Goal: Book appointment/travel/reservation

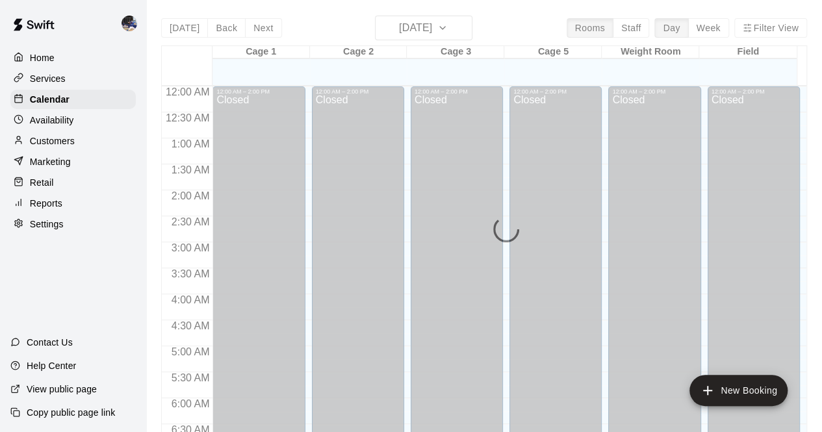
scroll to position [847, 0]
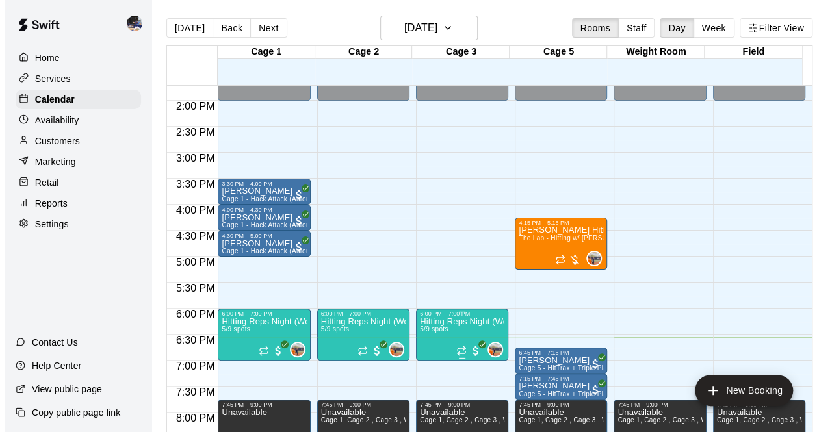
scroll to position [715, 0]
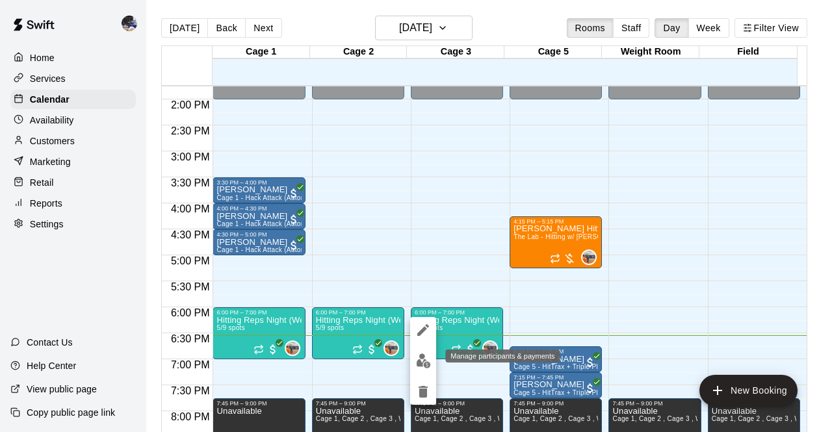
click at [420, 361] on img "edit" at bounding box center [423, 361] width 15 height 15
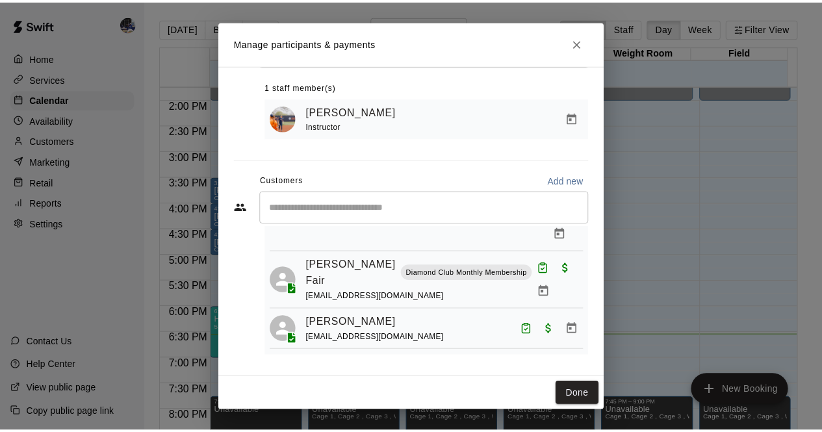
scroll to position [172, 0]
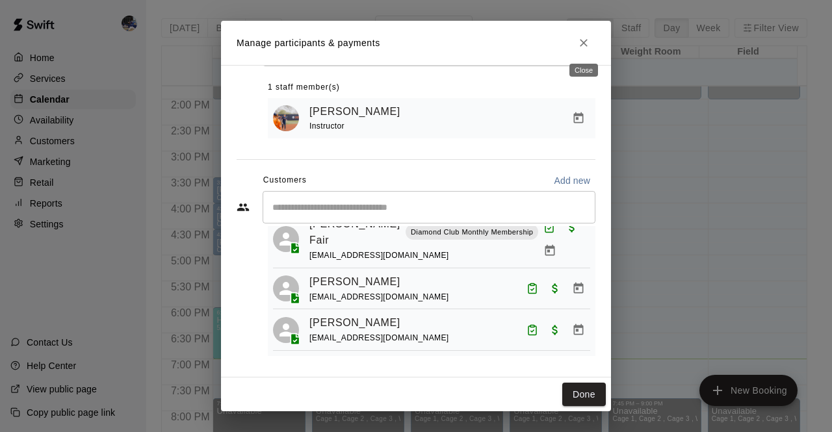
click at [584, 45] on icon "Close" at bounding box center [583, 42] width 13 height 13
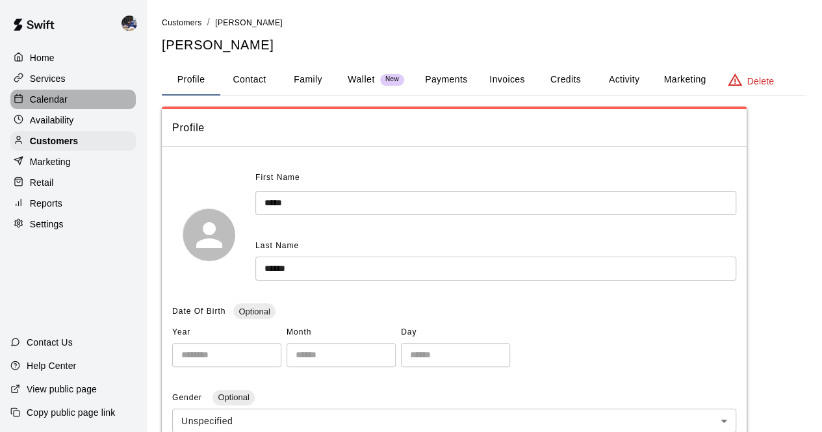
click at [69, 102] on div "Calendar" at bounding box center [72, 99] width 125 height 19
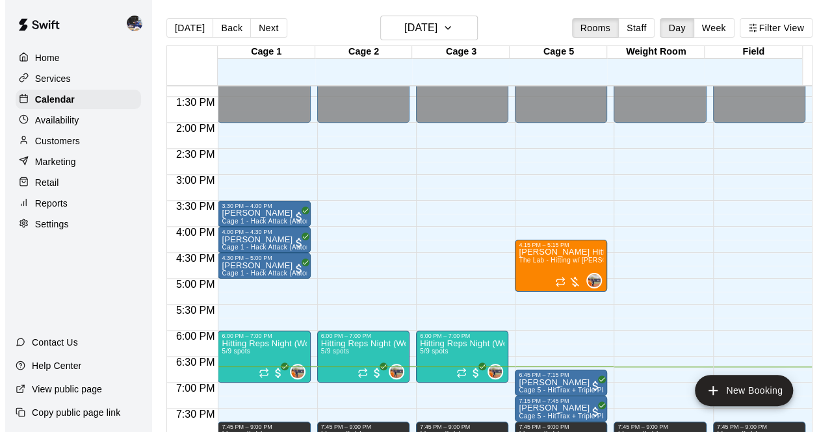
scroll to position [746, 0]
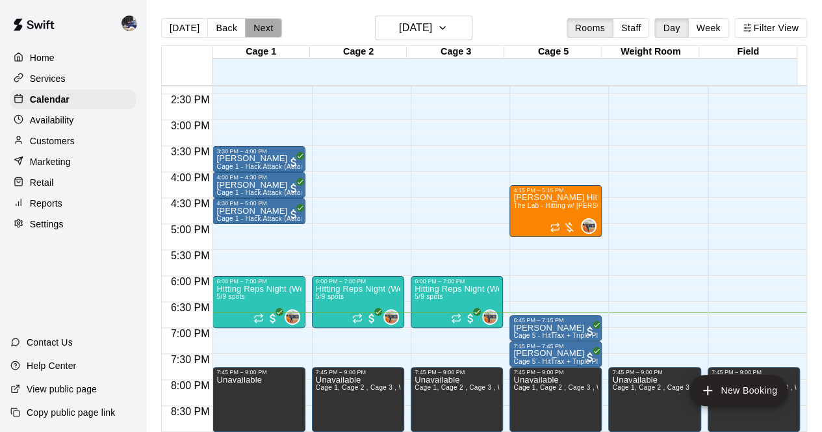
click at [259, 29] on button "Next" at bounding box center [263, 27] width 36 height 19
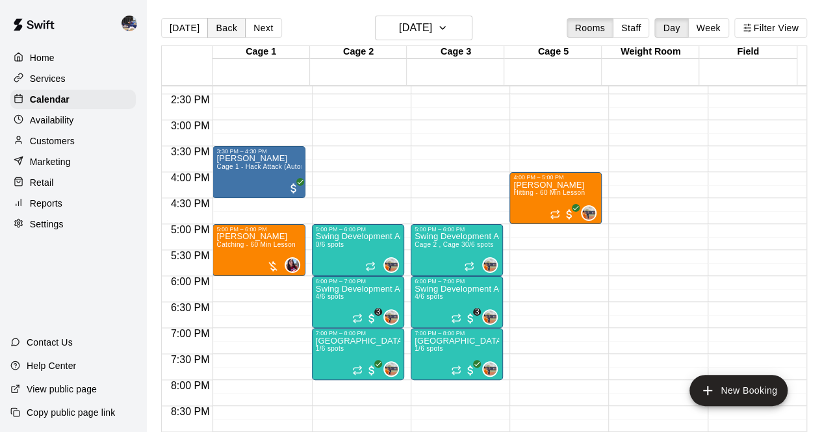
click at [215, 25] on button "Back" at bounding box center [226, 27] width 38 height 19
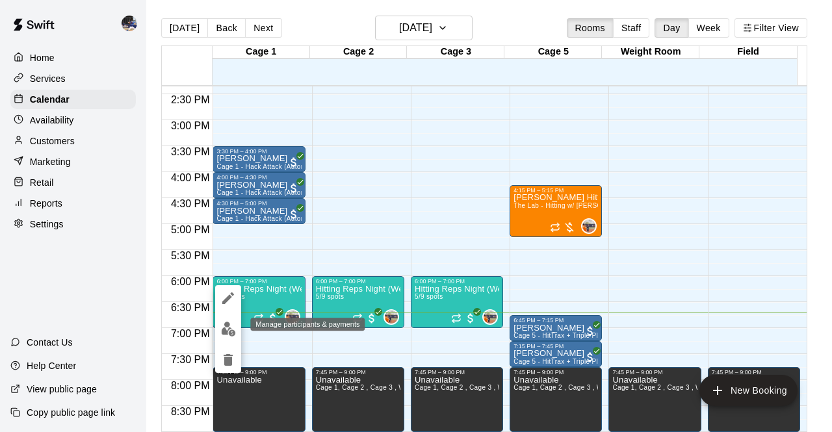
click at [227, 332] on img "edit" at bounding box center [228, 329] width 15 height 15
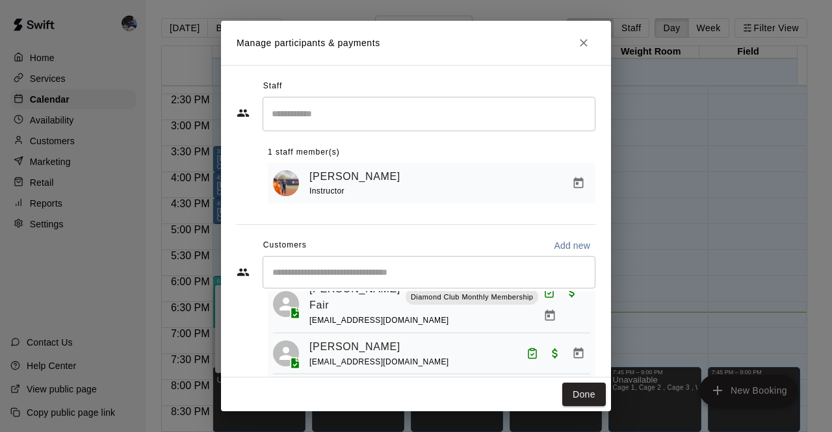
scroll to position [23, 0]
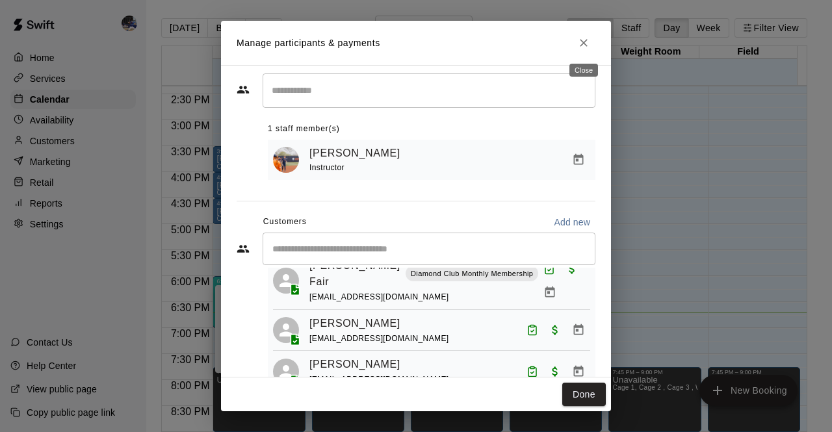
click at [591, 45] on button "Close" at bounding box center [583, 42] width 23 height 23
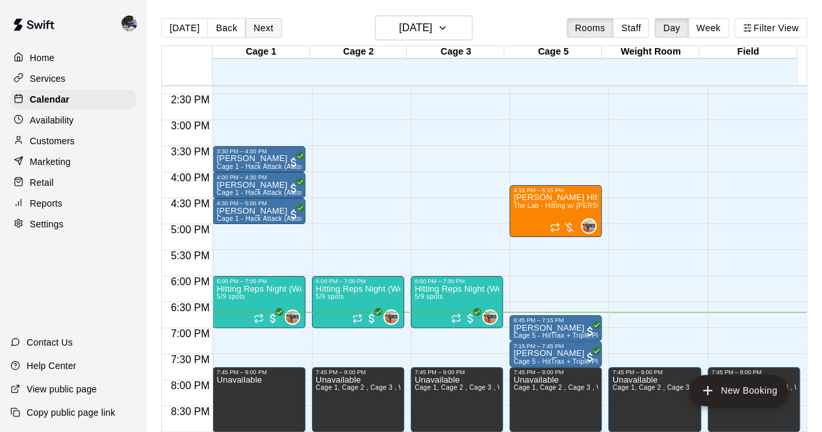
click at [256, 28] on button "Next" at bounding box center [263, 27] width 36 height 19
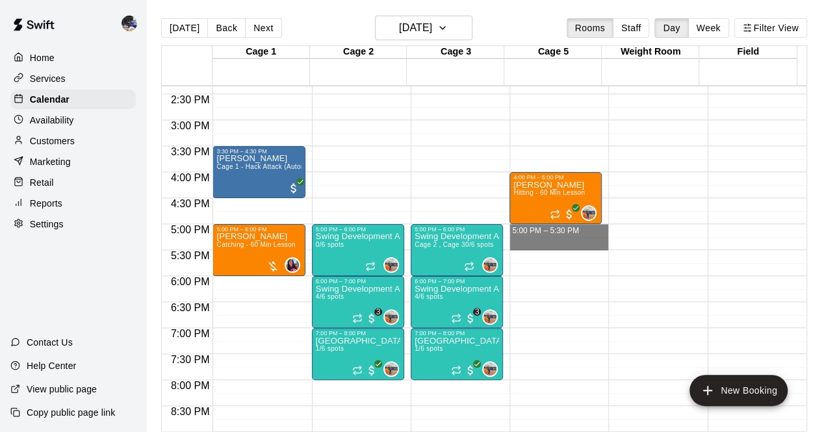
drag, startPoint x: 530, startPoint y: 226, endPoint x: 529, endPoint y: 243, distance: 17.6
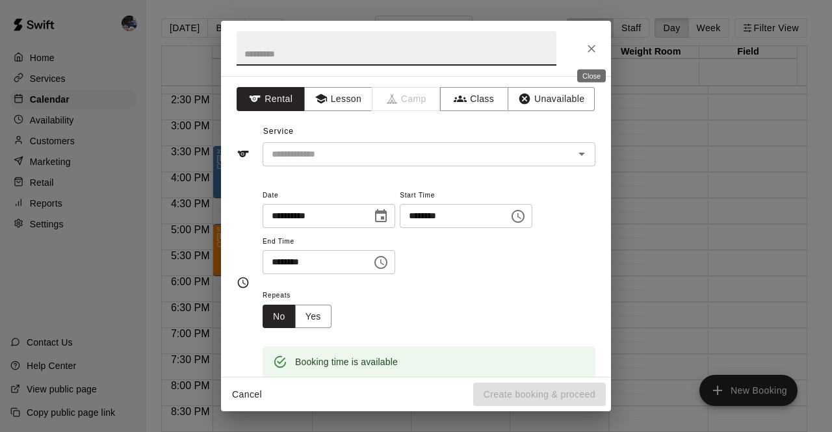
click at [593, 47] on icon "Close" at bounding box center [591, 48] width 13 height 13
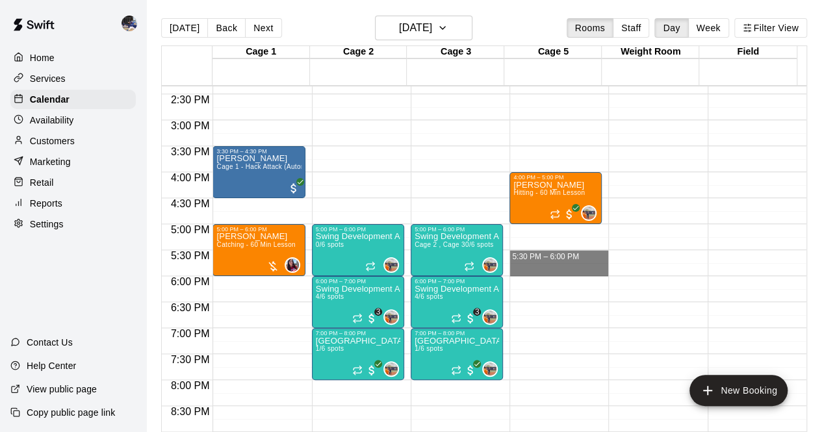
drag, startPoint x: 519, startPoint y: 253, endPoint x: 518, endPoint y: 271, distance: 17.6
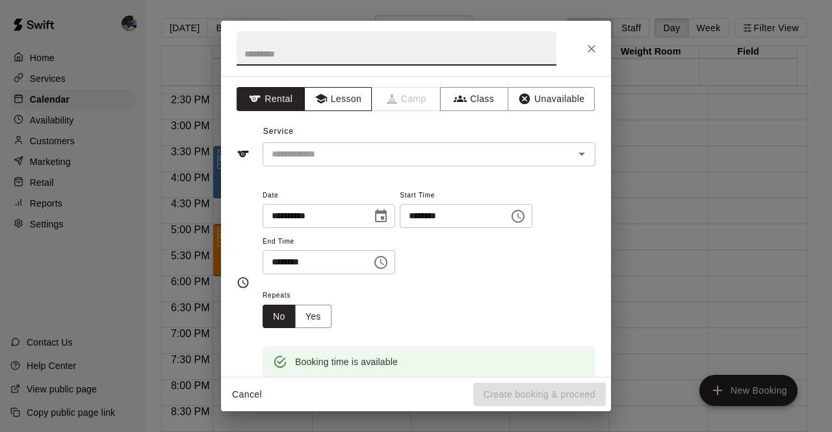
click at [335, 102] on button "Lesson" at bounding box center [338, 99] width 68 height 24
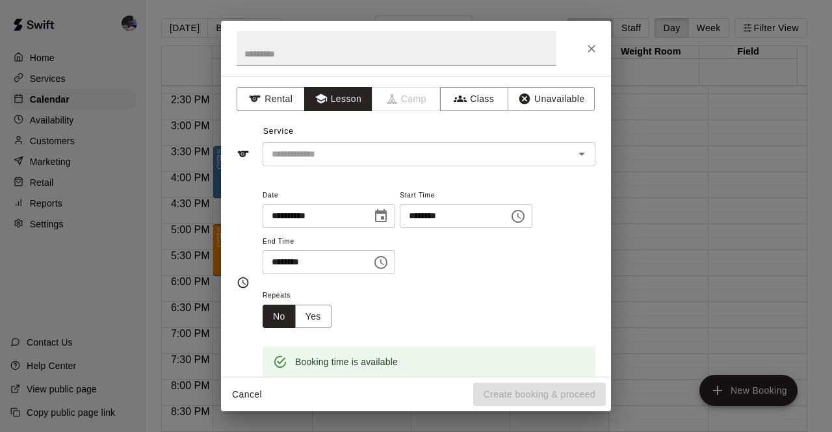
click at [344, 140] on div "Service ​" at bounding box center [416, 144] width 359 height 45
click at [345, 144] on div "​" at bounding box center [429, 154] width 333 height 24
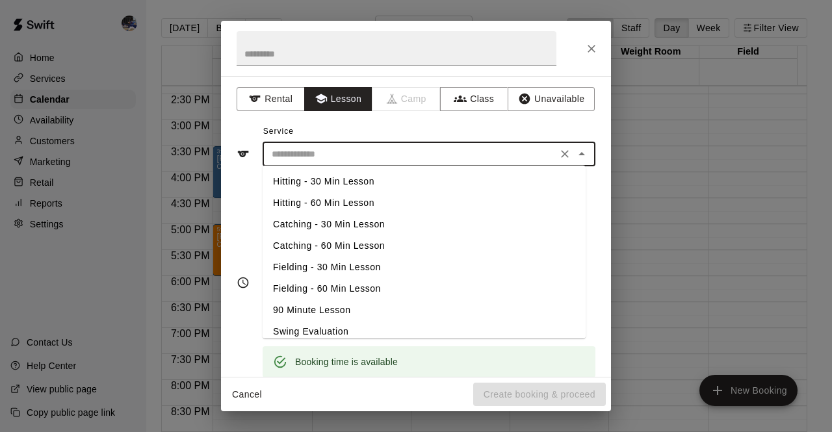
scroll to position [73, 0]
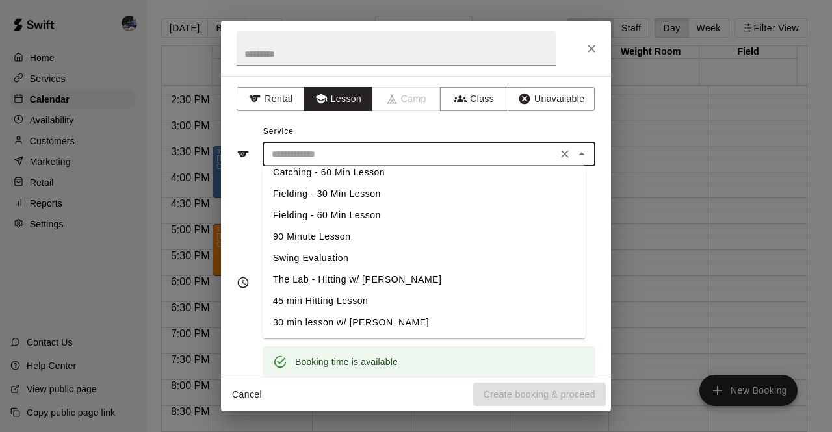
click at [355, 319] on li "30 min lesson w/ [PERSON_NAME]" at bounding box center [424, 322] width 323 height 21
type input "**********"
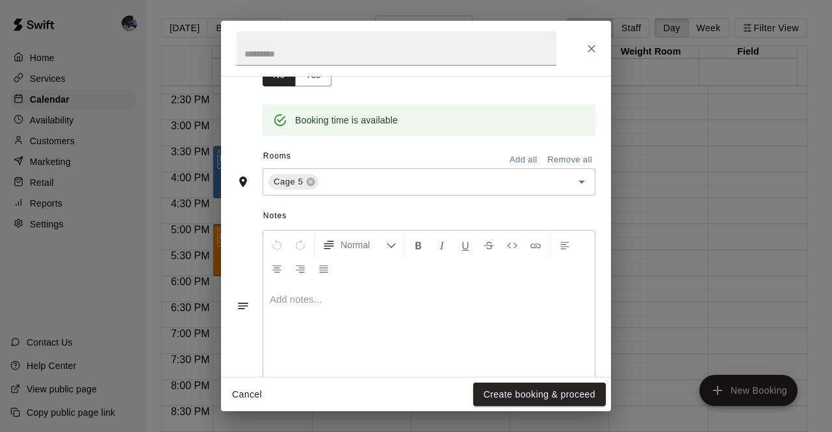
scroll to position [268, 0]
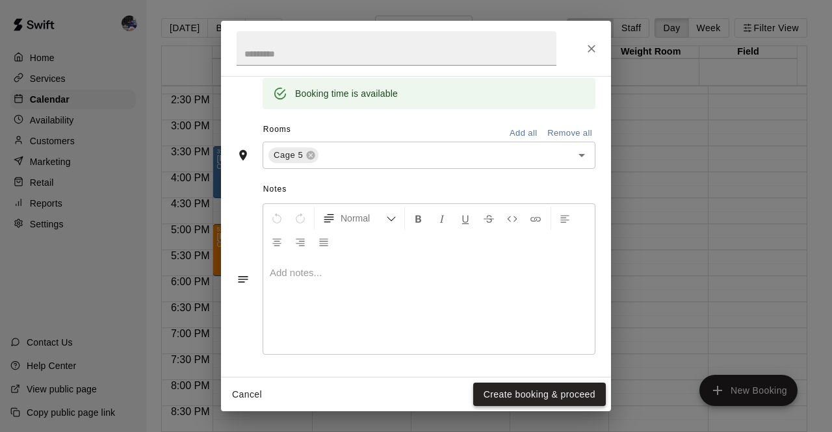
click at [515, 394] on button "Create booking & proceed" at bounding box center [539, 395] width 133 height 24
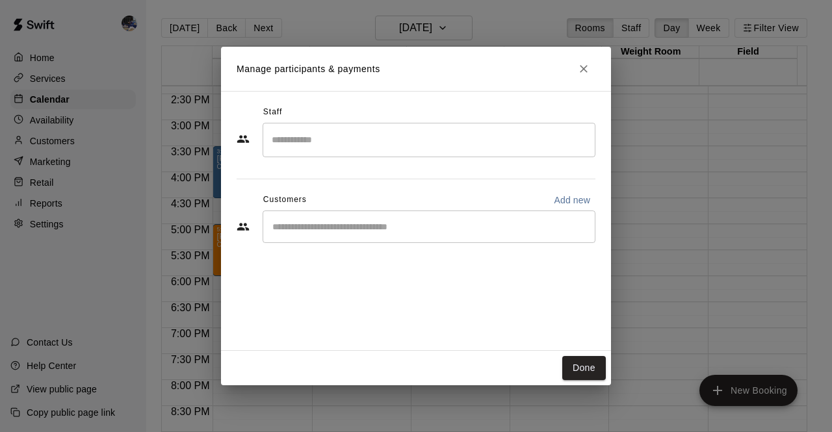
click at [325, 150] on input "Search staff" at bounding box center [428, 140] width 321 height 23
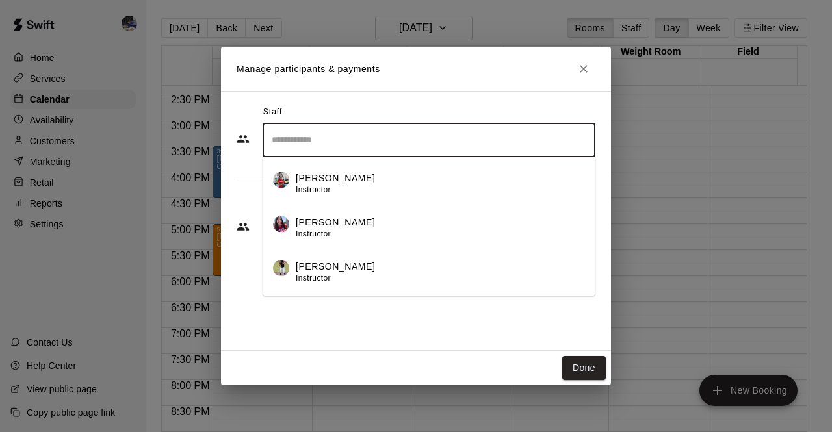
click at [326, 175] on p "[PERSON_NAME]" at bounding box center [335, 179] width 79 height 14
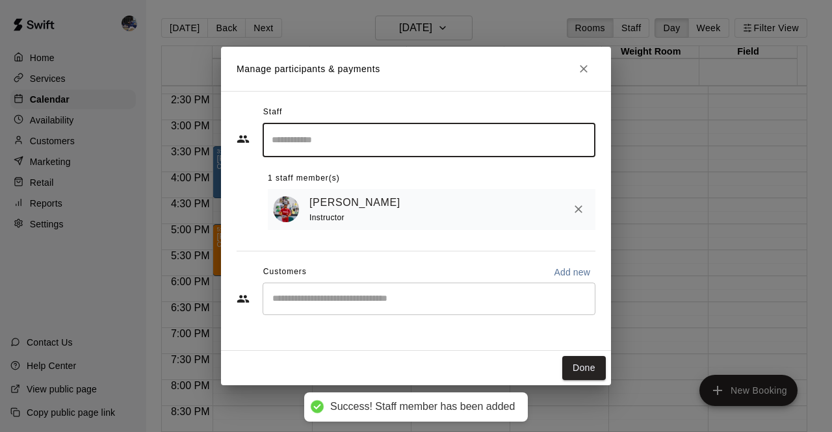
click at [342, 301] on input "Start typing to search customers..." at bounding box center [428, 298] width 321 height 13
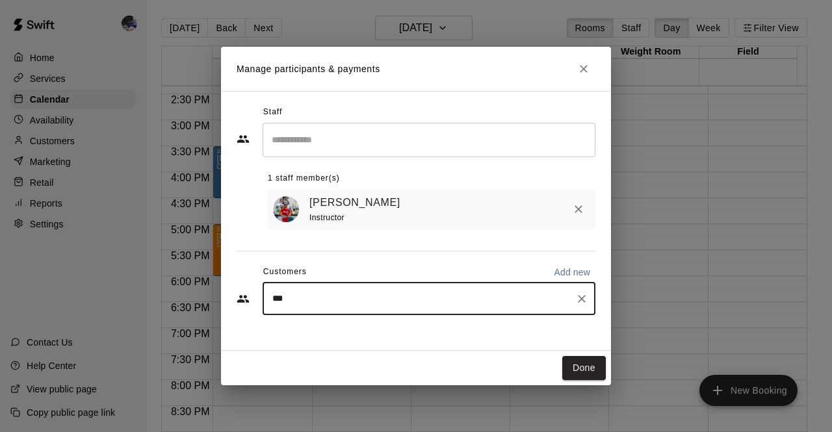
type input "****"
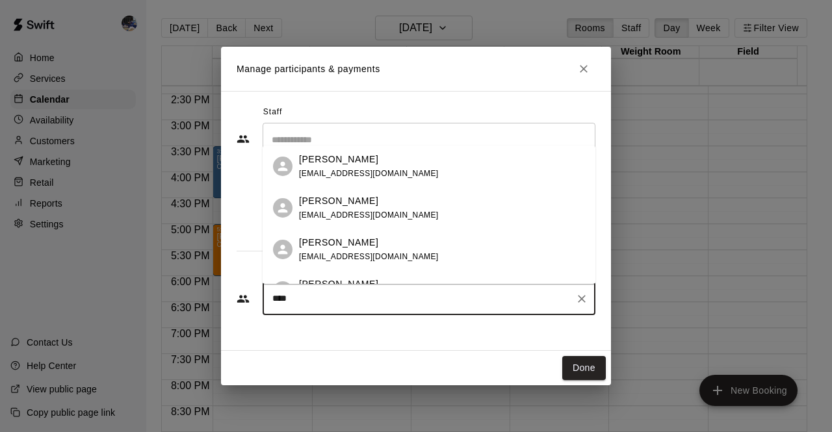
click at [350, 258] on span "[EMAIL_ADDRESS][DOMAIN_NAME]" at bounding box center [369, 256] width 140 height 9
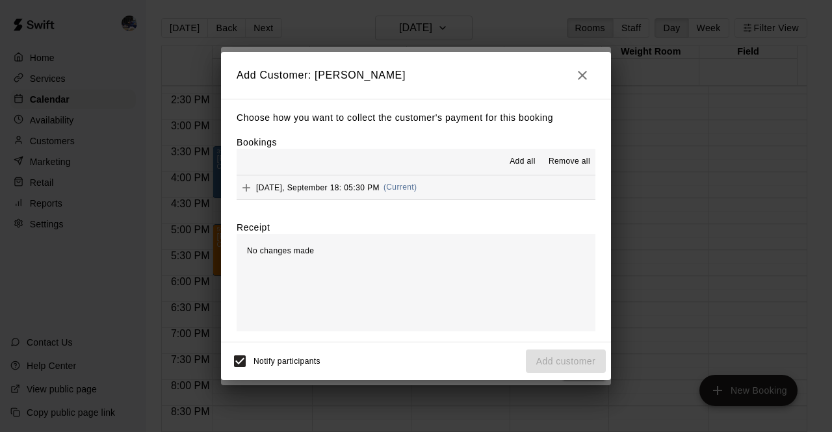
click at [407, 197] on div "[DATE], September 18: 05:30 PM (Current)" at bounding box center [327, 187] width 180 height 19
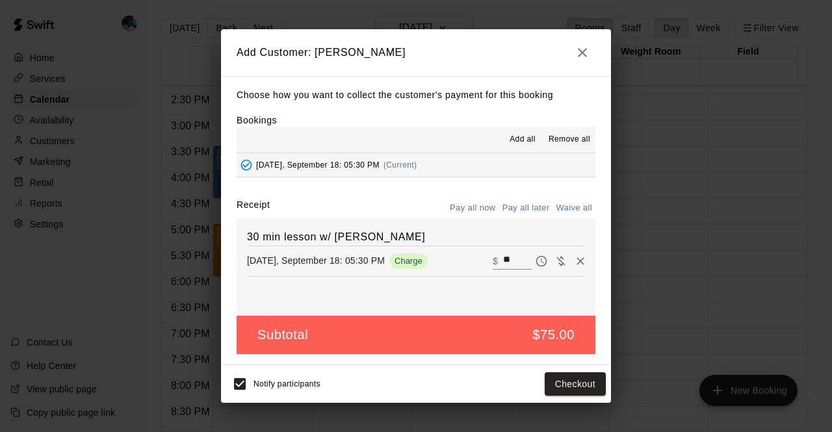
click at [503, 261] on input "**" at bounding box center [517, 261] width 29 height 17
type input "**"
click at [569, 381] on button "Checkout" at bounding box center [575, 384] width 61 height 24
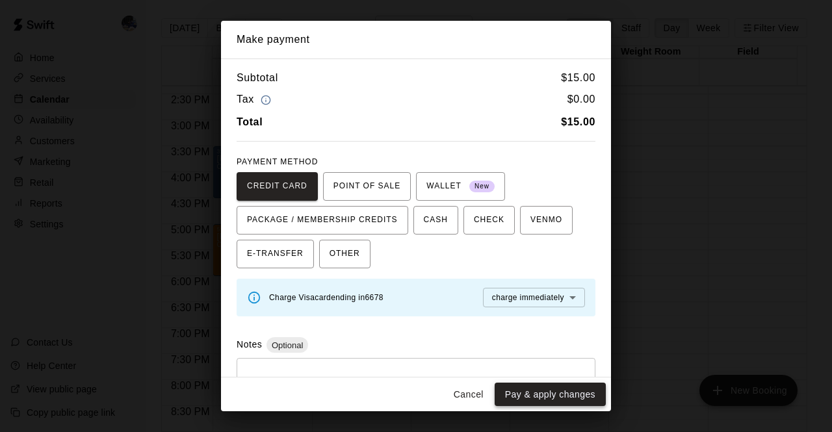
click at [563, 394] on button "Pay & apply changes" at bounding box center [550, 395] width 111 height 24
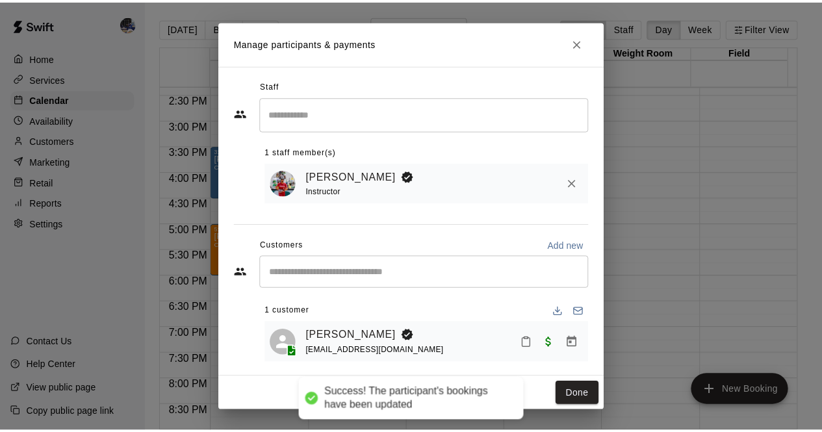
scroll to position [10, 0]
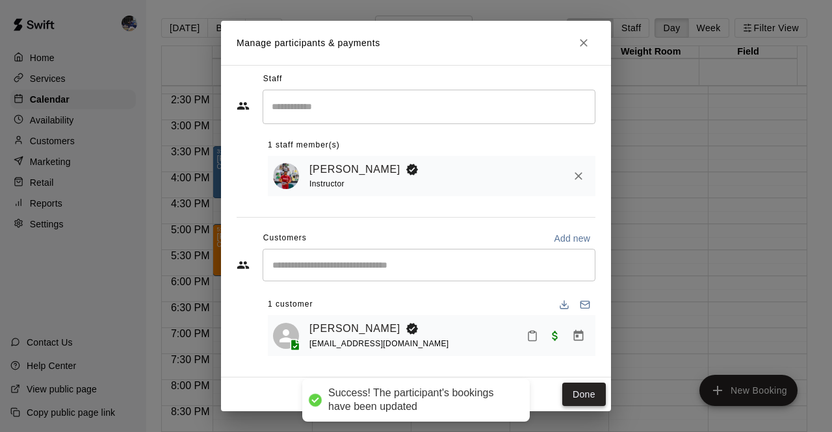
click at [582, 398] on button "Done" at bounding box center [584, 395] width 44 height 24
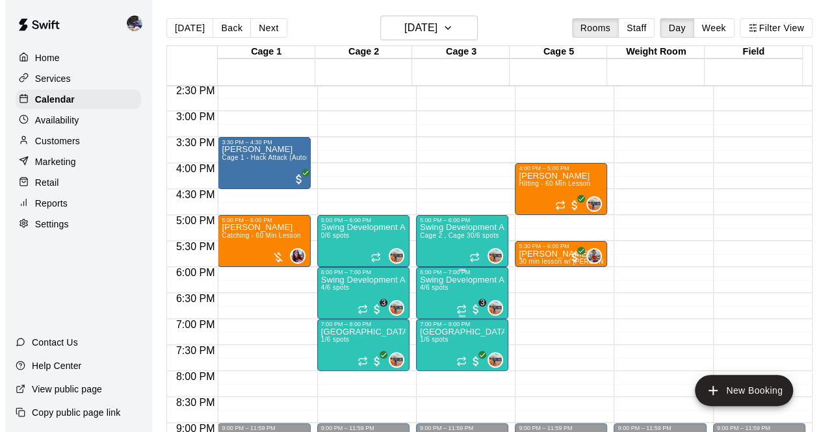
scroll to position [754, 0]
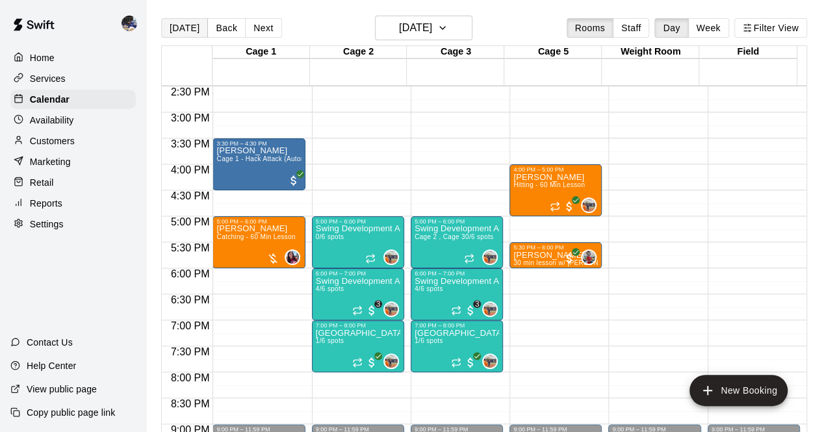
click at [195, 25] on button "[DATE]" at bounding box center [184, 27] width 47 height 19
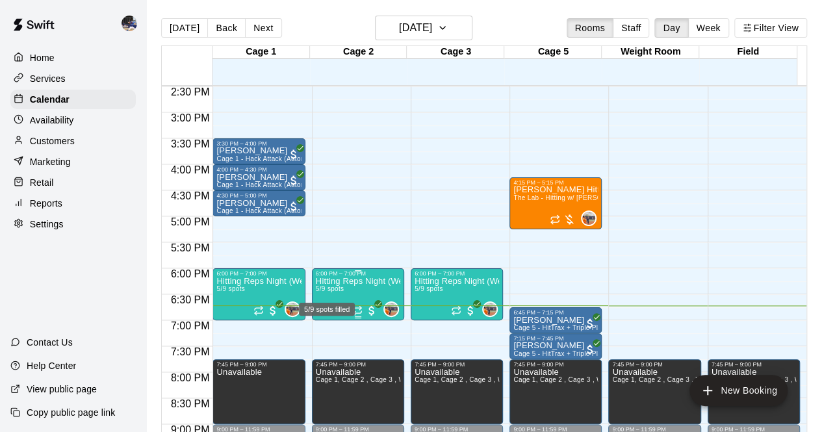
click at [333, 288] on span "5/9 spots" at bounding box center [330, 288] width 29 height 7
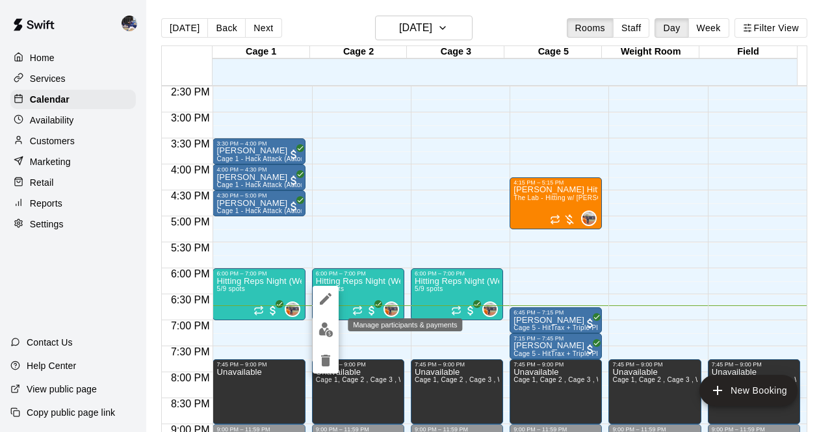
click at [321, 332] on img "edit" at bounding box center [325, 329] width 15 height 15
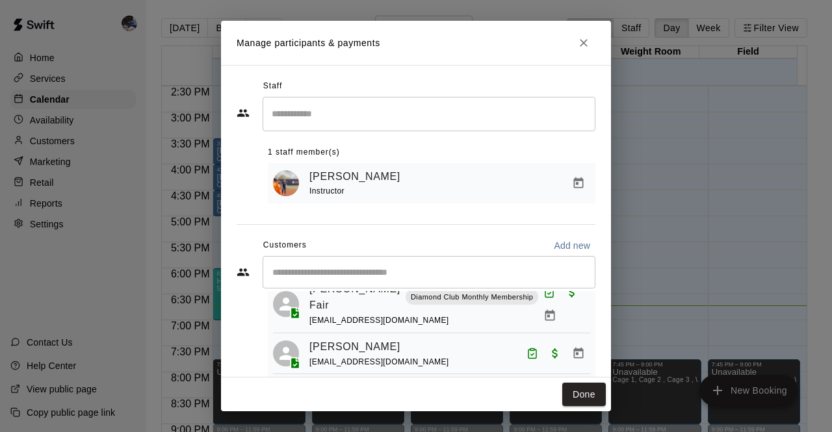
scroll to position [66, 0]
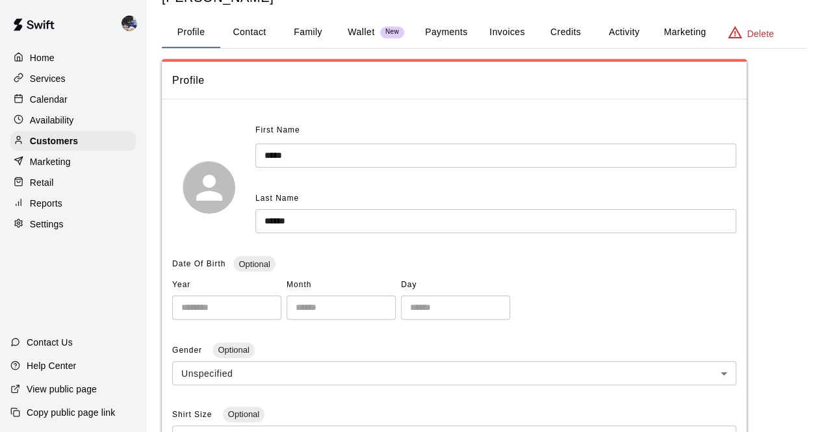
scroll to position [41, 0]
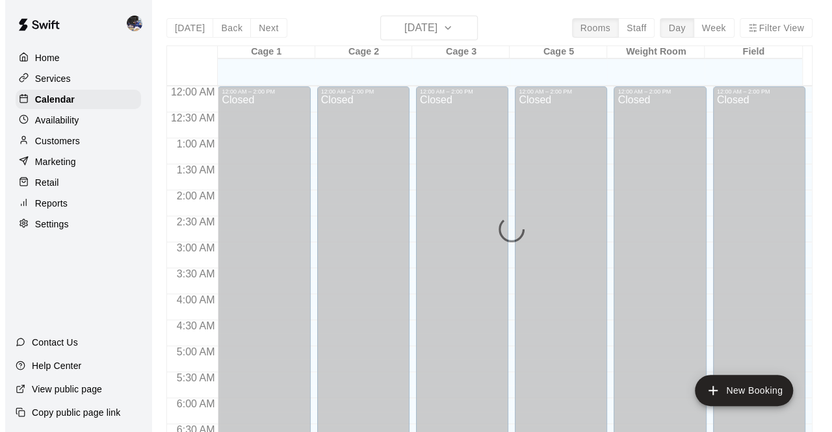
scroll to position [847, 0]
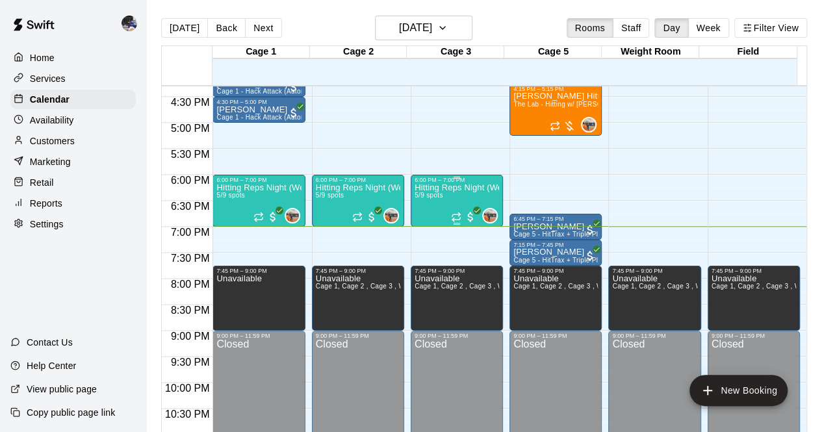
click at [448, 203] on div "Hitting Reps Night (Wednesdays 6-7pm) 5/9 spots" at bounding box center [457, 399] width 84 height 432
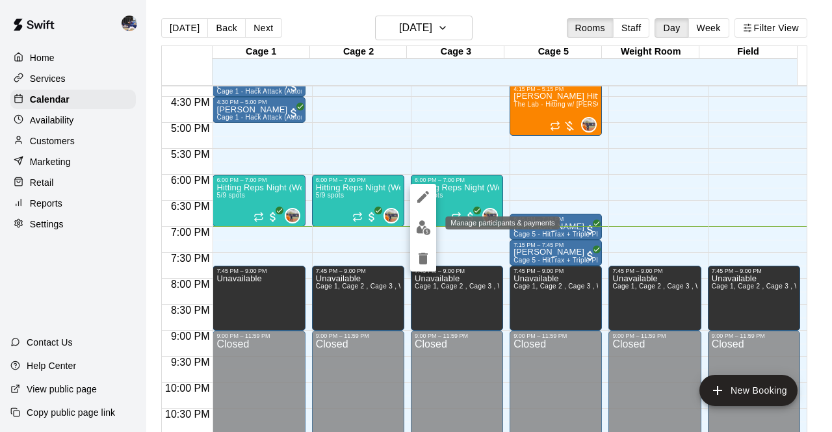
click at [418, 229] on img "edit" at bounding box center [423, 227] width 15 height 15
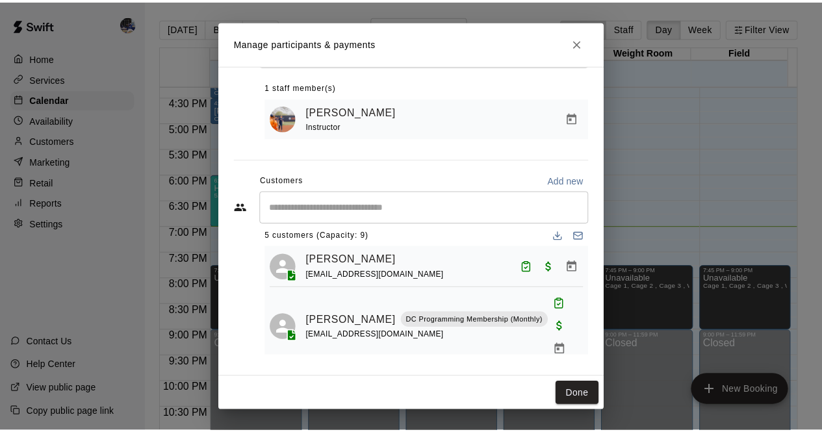
scroll to position [14, 0]
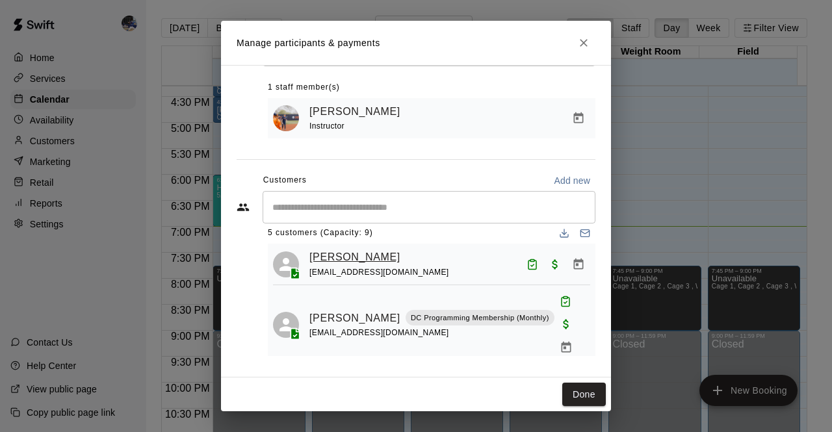
click at [369, 253] on link "[PERSON_NAME]" at bounding box center [354, 257] width 91 height 17
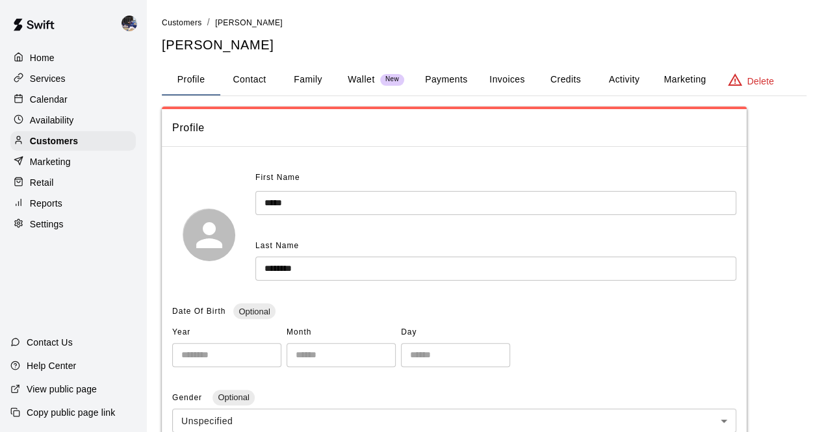
click at [243, 79] on button "Contact" at bounding box center [249, 79] width 58 height 31
select select "**"
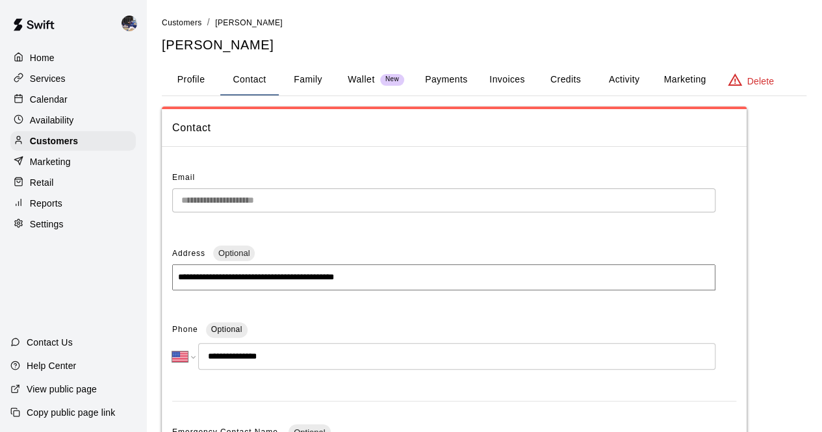
click at [68, 98] on div "Calendar" at bounding box center [72, 99] width 125 height 19
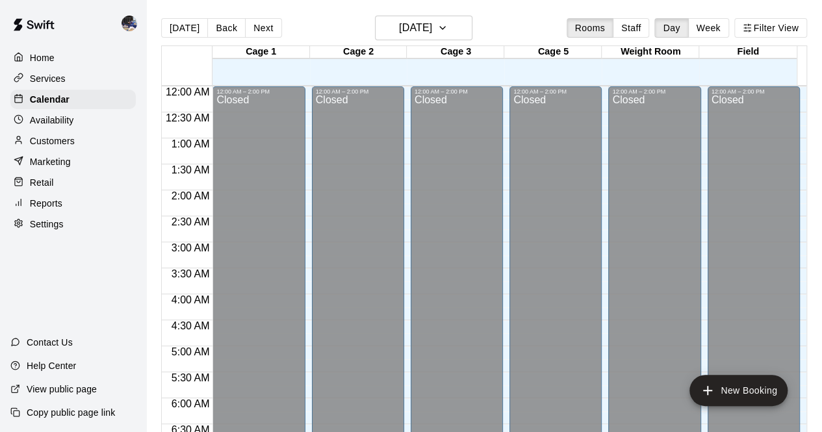
scroll to position [847, 0]
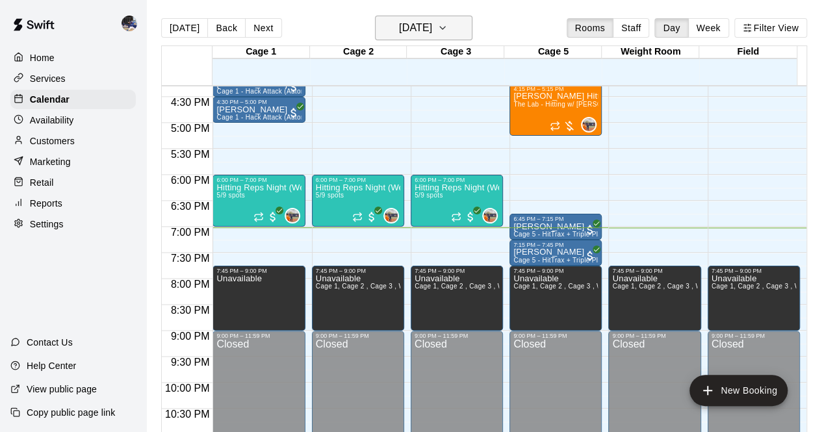
click at [407, 25] on h6 "[DATE]" at bounding box center [415, 28] width 33 height 18
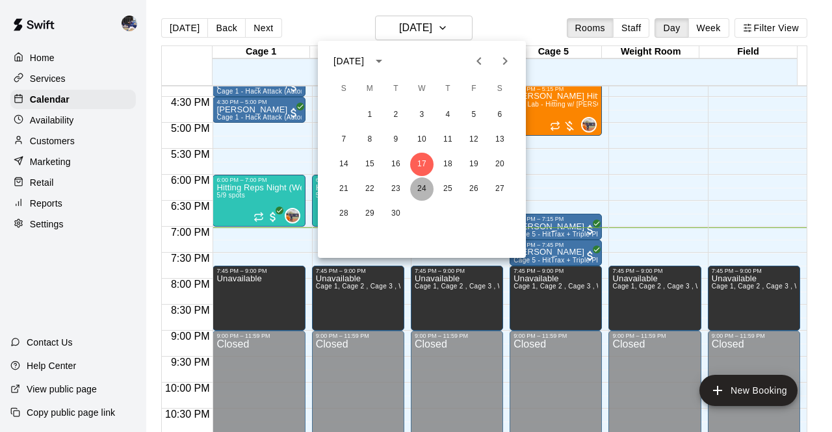
click at [420, 189] on button "24" at bounding box center [421, 188] width 23 height 23
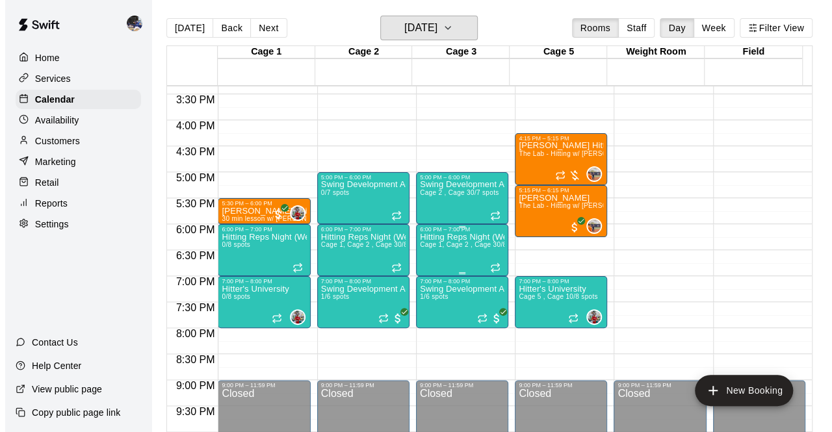
scroll to position [793, 0]
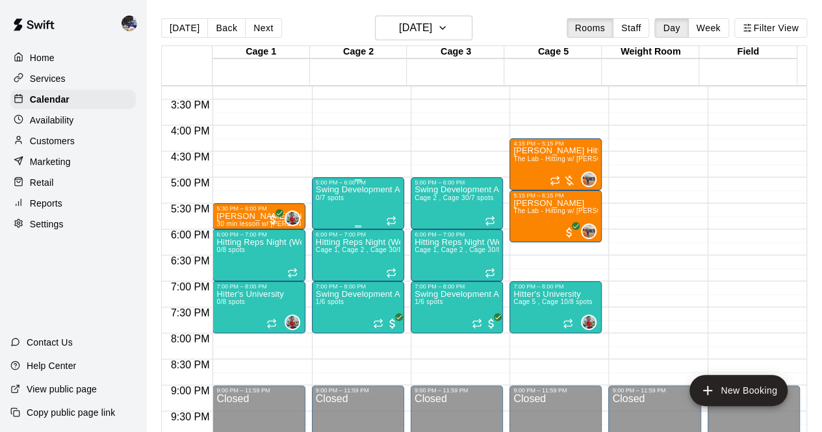
click at [357, 196] on div "Swing Development Academy 12U/14U 0/7 spots" at bounding box center [358, 402] width 84 height 432
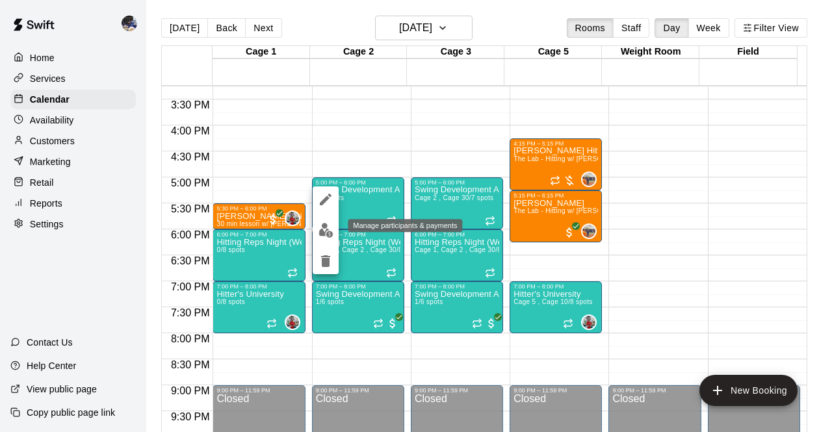
click at [331, 229] on img "edit" at bounding box center [325, 230] width 15 height 15
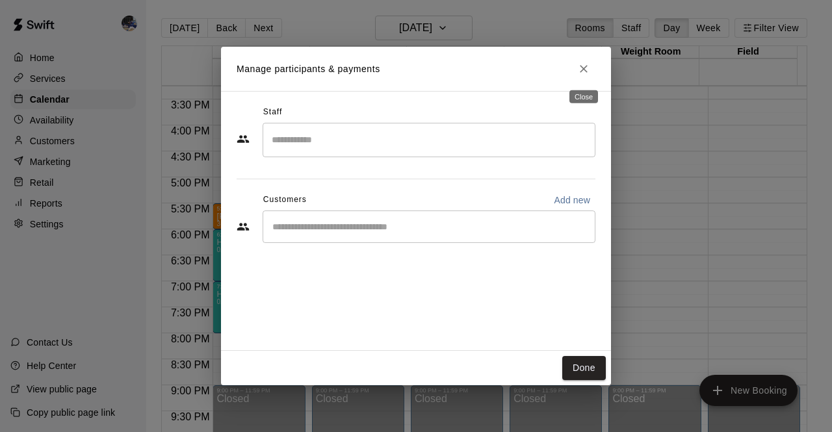
click at [582, 79] on button "Close" at bounding box center [583, 68] width 23 height 23
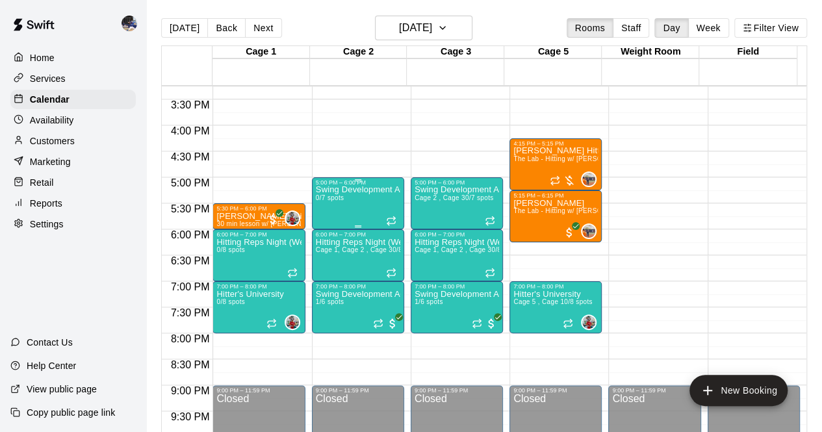
click at [360, 190] on p "Swing Development Academy 12U/14U" at bounding box center [358, 190] width 84 height 0
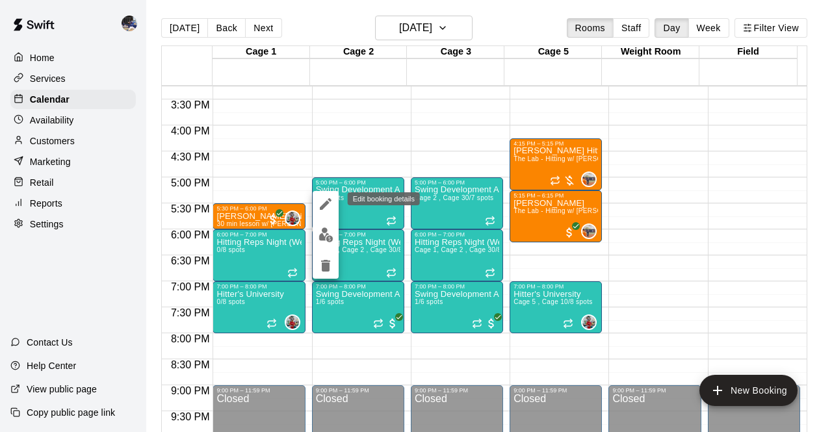
click at [319, 211] on icon "edit" at bounding box center [326, 204] width 16 height 16
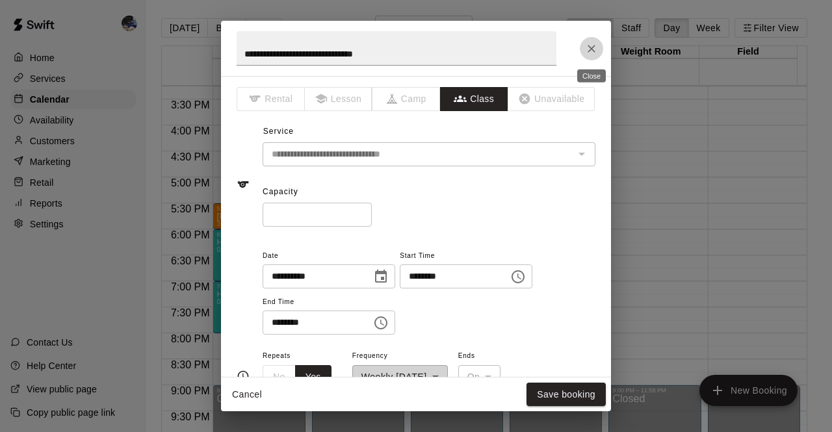
click at [595, 49] on icon "Close" at bounding box center [591, 48] width 13 height 13
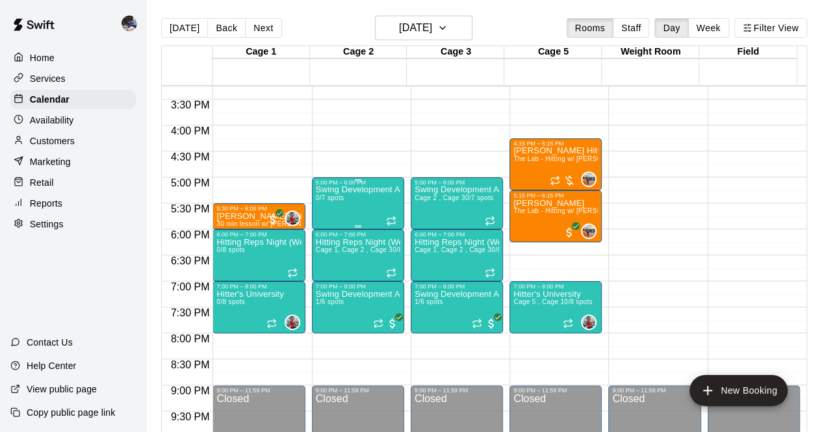
click at [345, 196] on div "Swing Development Academy 12U/14U 0/7 spots" at bounding box center [358, 402] width 84 height 432
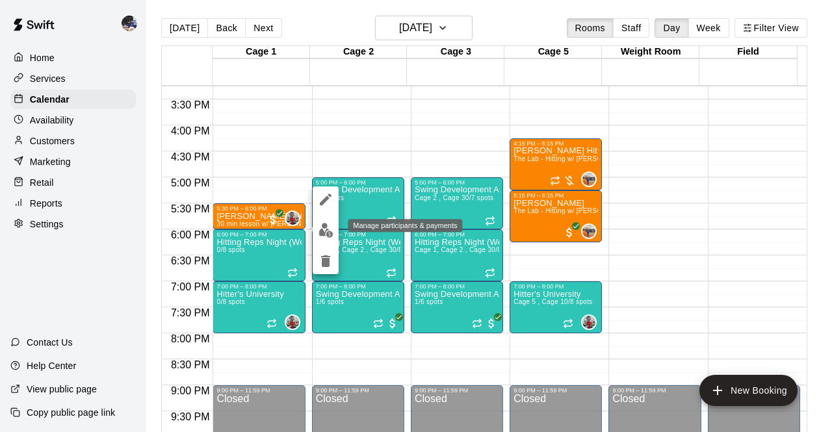
click at [328, 233] on img "edit" at bounding box center [325, 230] width 15 height 15
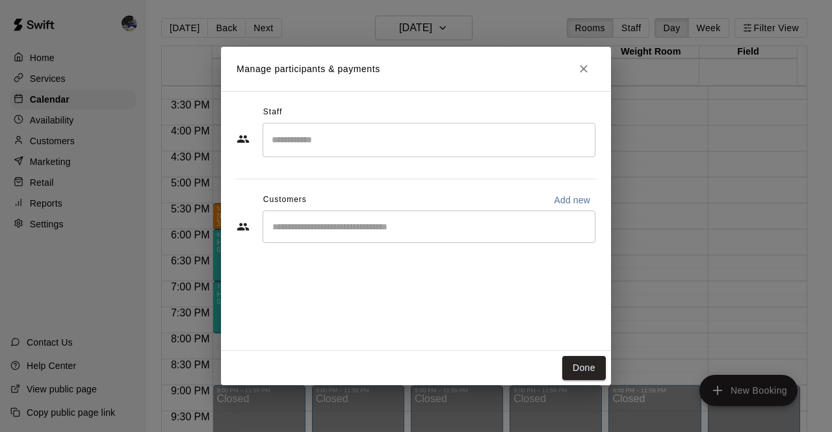
click at [309, 141] on input "Search staff" at bounding box center [428, 140] width 321 height 23
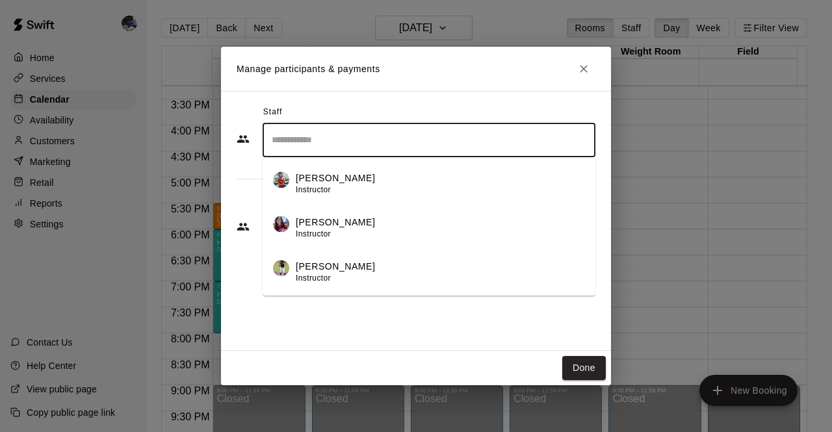
click at [334, 187] on div "Kylie Chung Instructor" at bounding box center [335, 184] width 79 height 25
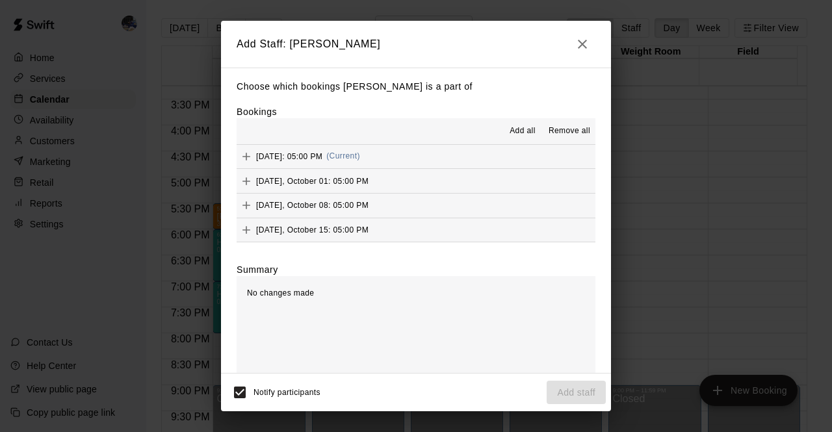
click at [322, 161] on span "Wednesday, September 24: 05:00 PM" at bounding box center [289, 155] width 66 height 9
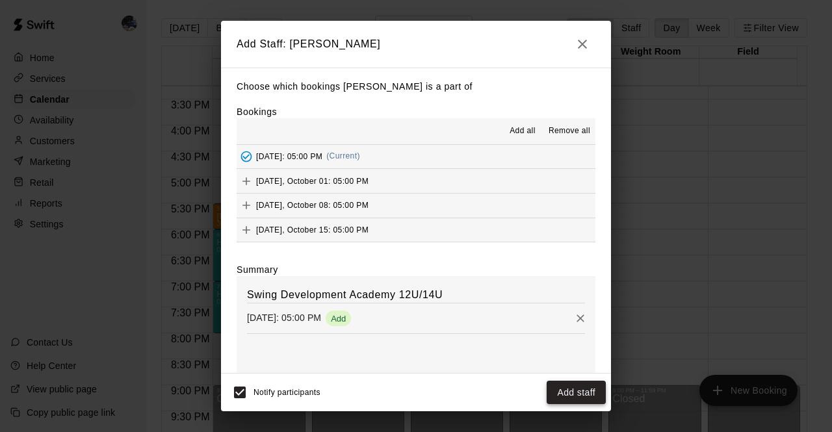
click at [576, 398] on button "Add staff" at bounding box center [576, 393] width 59 height 24
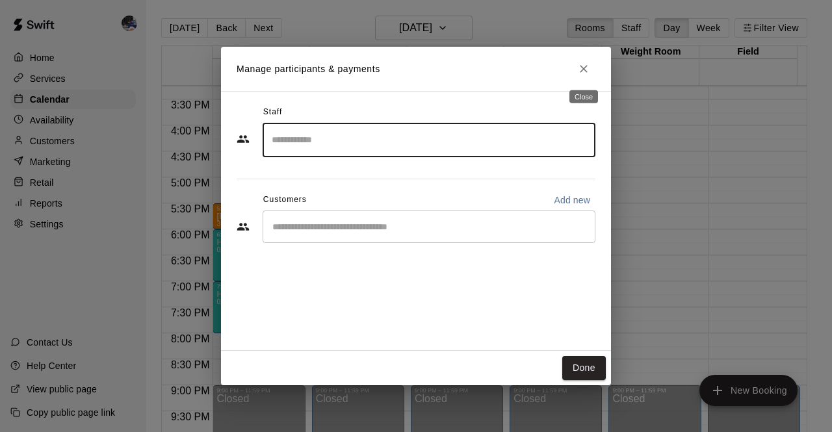
click at [582, 72] on icon "Close" at bounding box center [583, 68] width 13 height 13
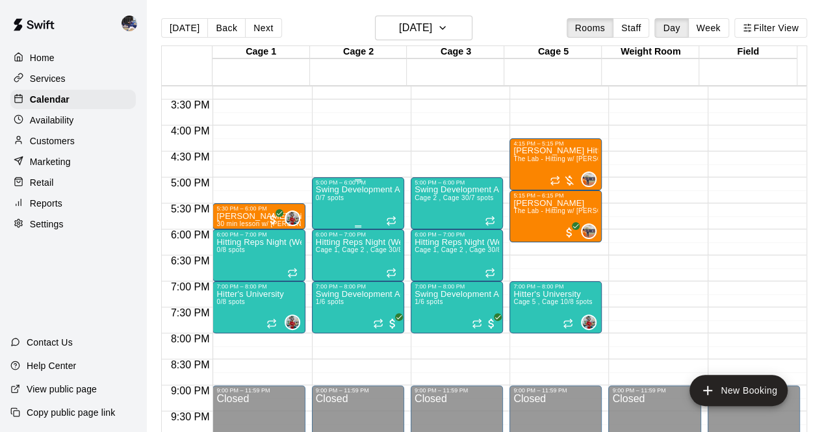
click at [346, 205] on div "Swing Development Academy 12U/14U 0/7 spots" at bounding box center [358, 402] width 84 height 432
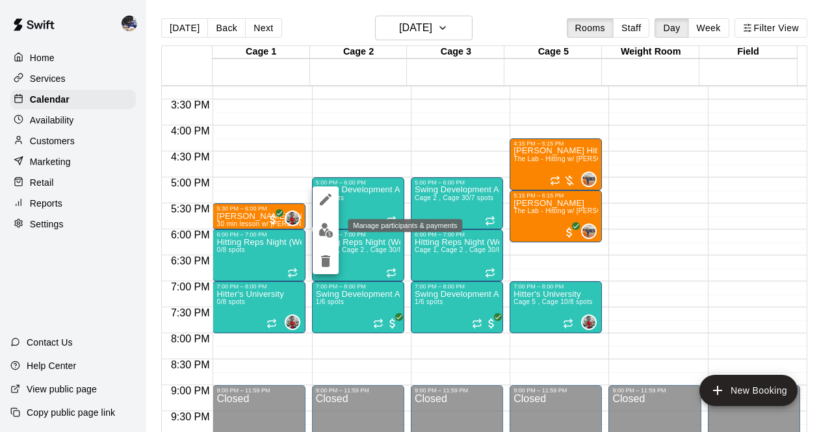
click at [325, 226] on img "edit" at bounding box center [325, 230] width 15 height 15
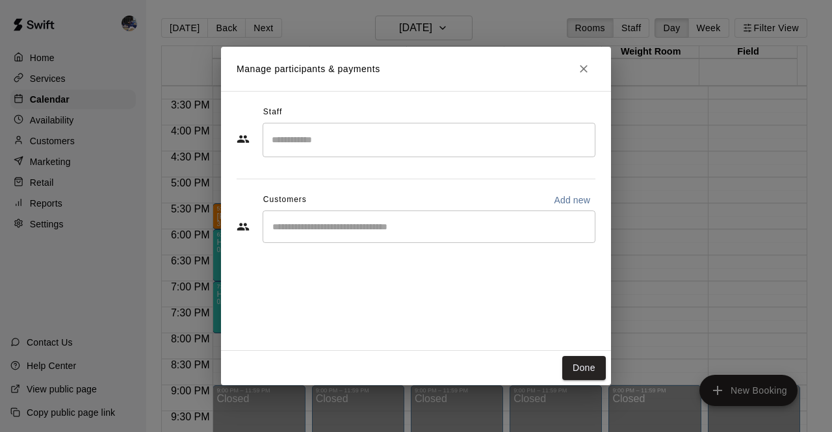
click at [354, 138] on input "Search staff" at bounding box center [428, 140] width 321 height 23
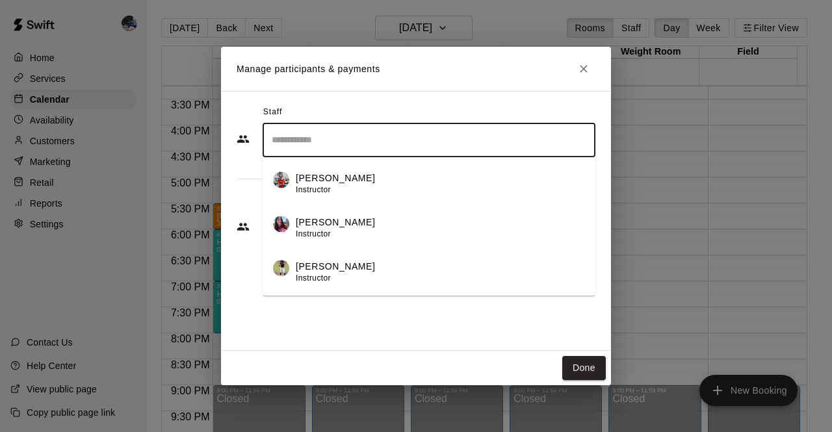
click at [348, 162] on li "Kylie Chung Instructor" at bounding box center [429, 180] width 333 height 44
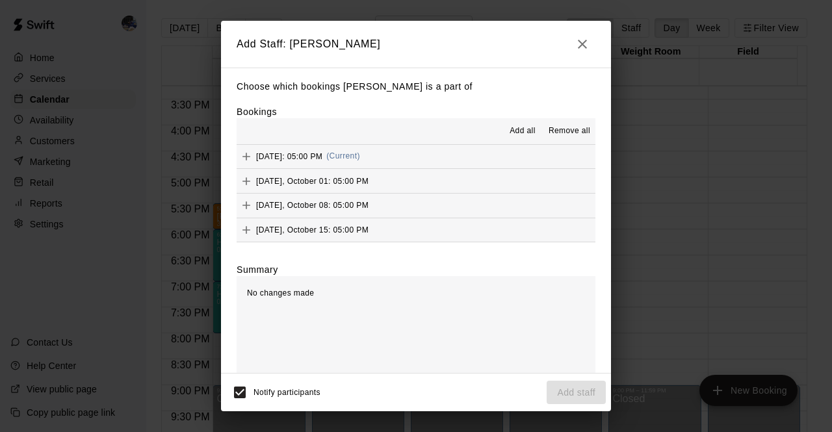
click at [360, 150] on div "Wednesday, September 24: 05:00 PM (Current)" at bounding box center [298, 156] width 123 height 19
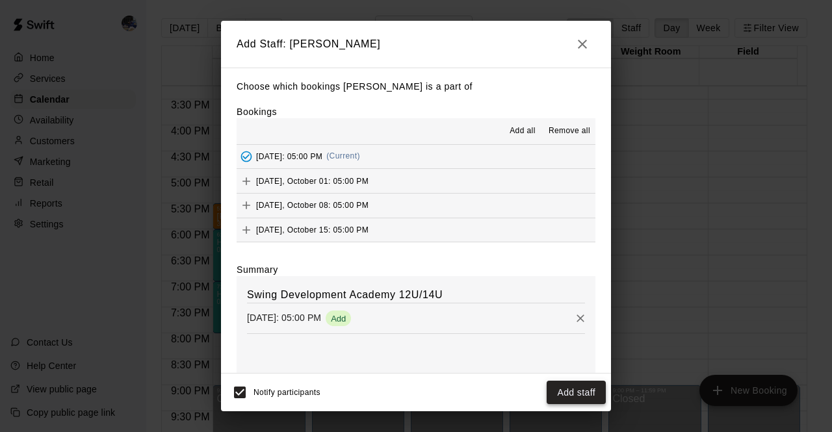
click at [581, 381] on button "Add staff" at bounding box center [576, 393] width 59 height 24
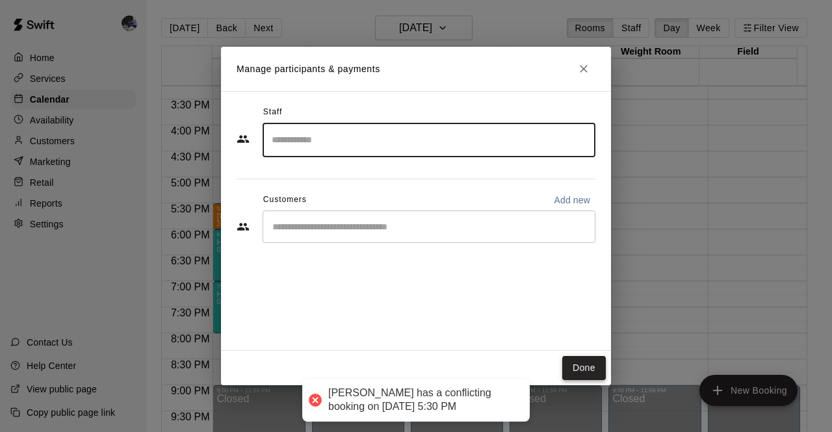
click at [575, 376] on button "Done" at bounding box center [584, 368] width 44 height 24
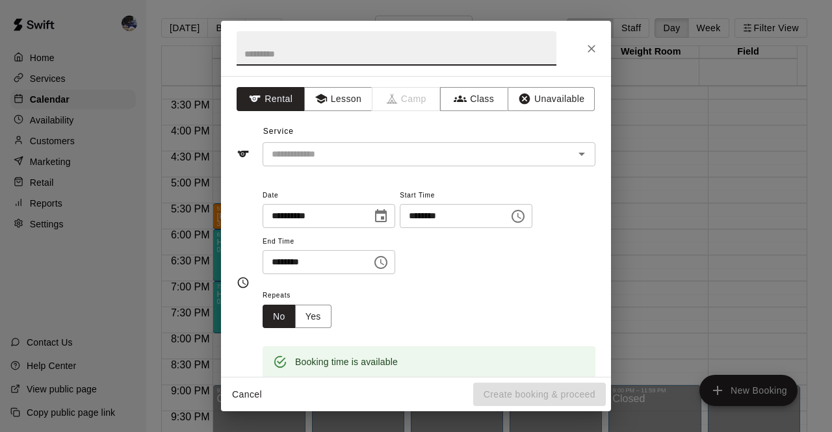
click at [590, 63] on div at bounding box center [416, 48] width 390 height 55
click at [590, 58] on button "Close" at bounding box center [591, 48] width 23 height 23
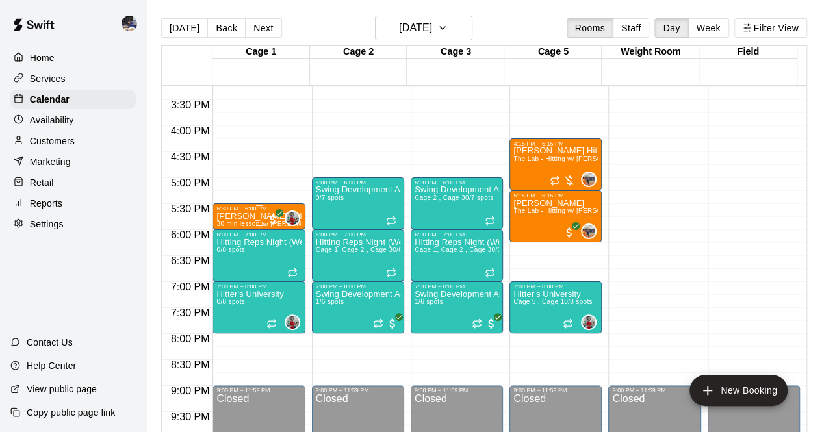
click at [261, 216] on p "[PERSON_NAME] Fair" at bounding box center [258, 216] width 84 height 0
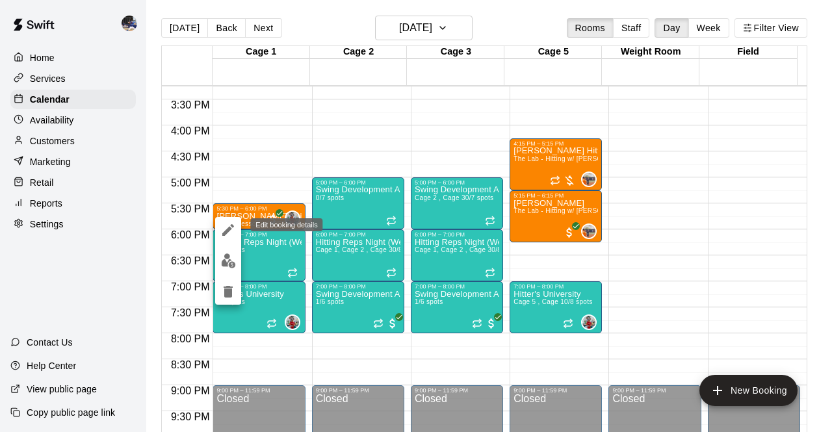
click at [230, 237] on icon "edit" at bounding box center [228, 230] width 16 height 16
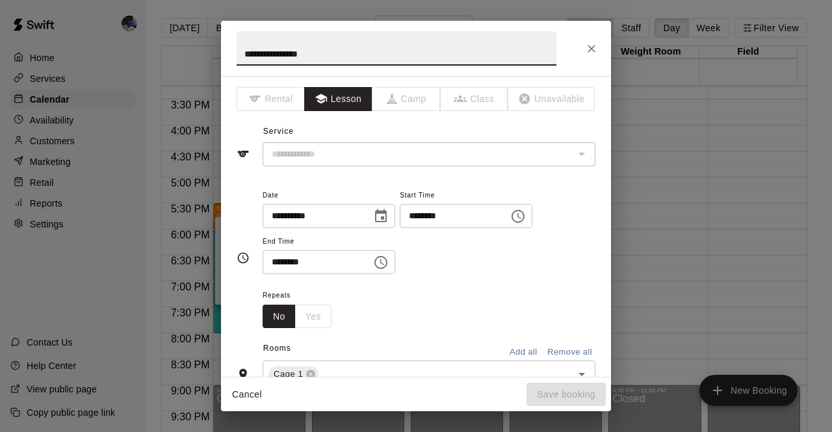
type input "**********"
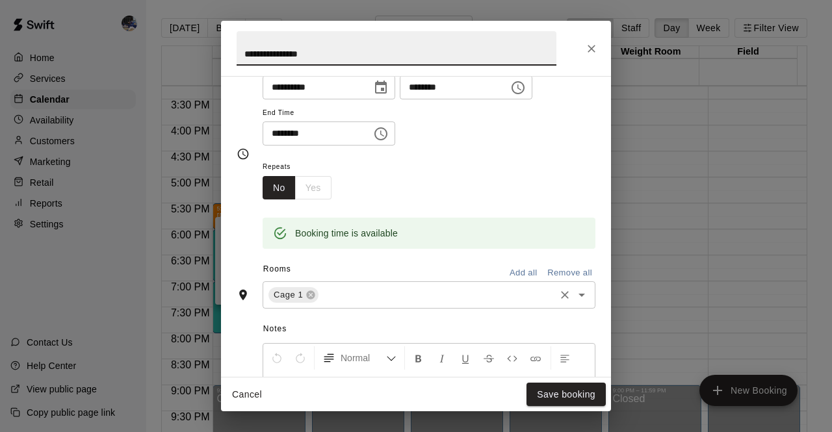
scroll to position [0, 0]
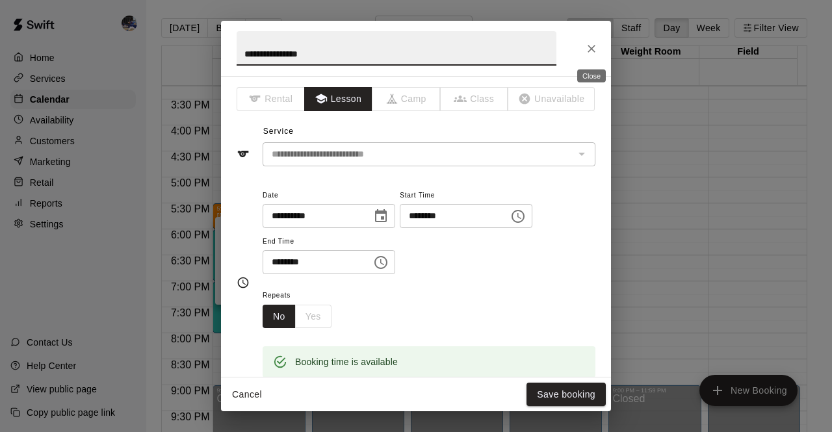
click at [586, 48] on icon "Close" at bounding box center [591, 48] width 13 height 13
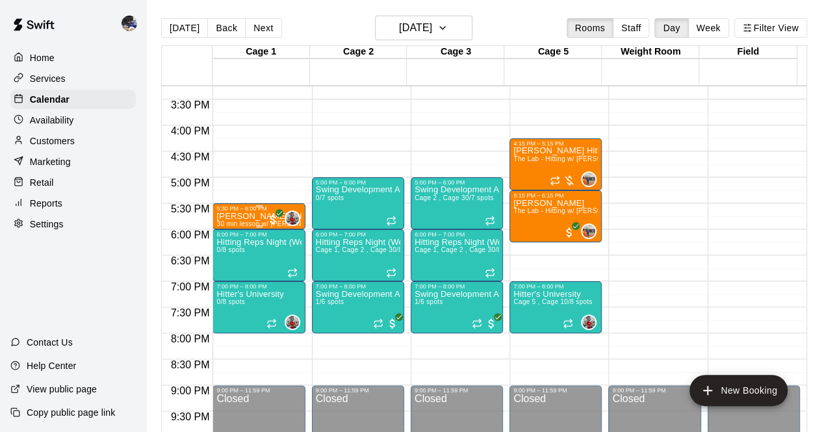
click at [246, 216] on p "[PERSON_NAME] Fair" at bounding box center [258, 216] width 84 height 0
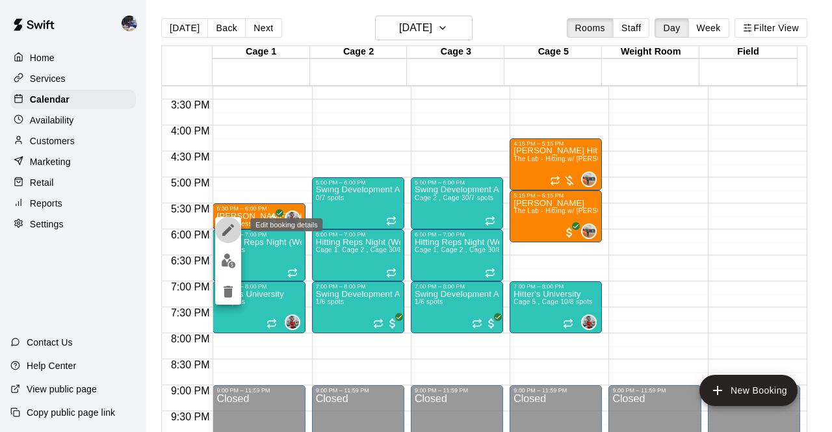
click at [227, 235] on icon "edit" at bounding box center [228, 230] width 16 height 16
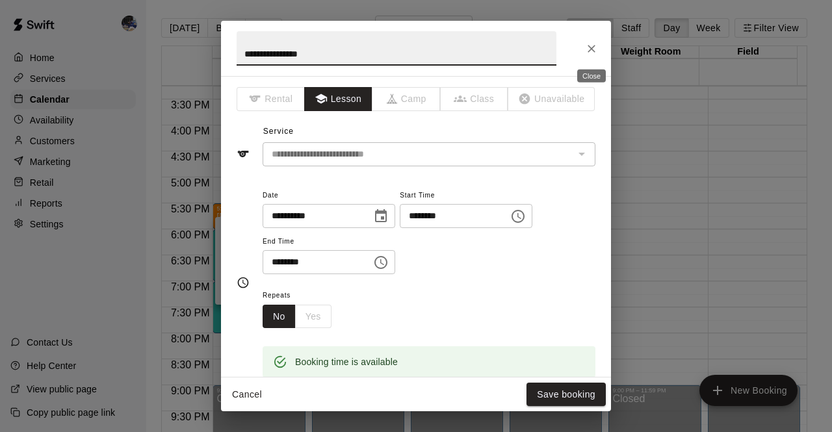
click at [585, 54] on icon "Close" at bounding box center [591, 48] width 13 height 13
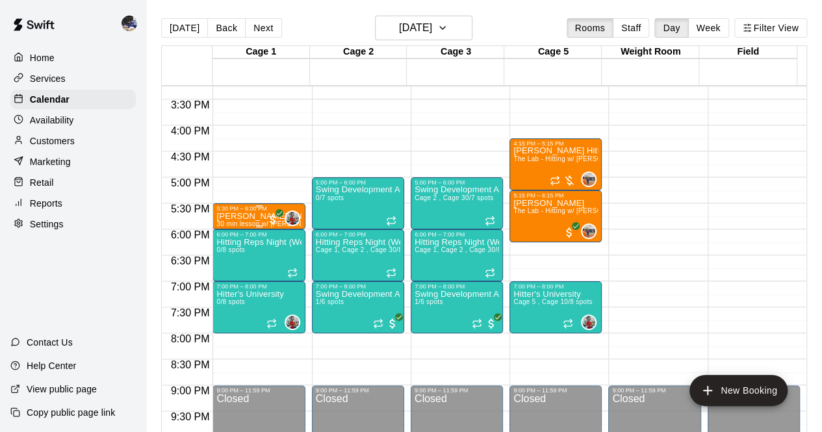
click at [260, 216] on p "[PERSON_NAME] Fair" at bounding box center [258, 216] width 84 height 0
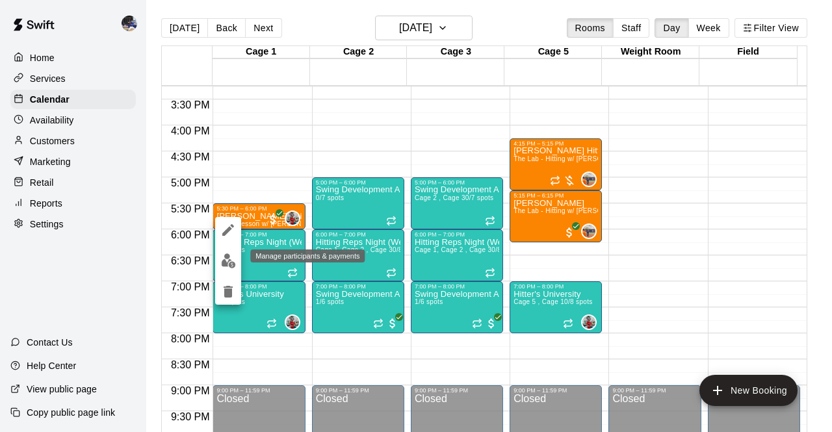
click at [228, 263] on img "edit" at bounding box center [228, 260] width 15 height 15
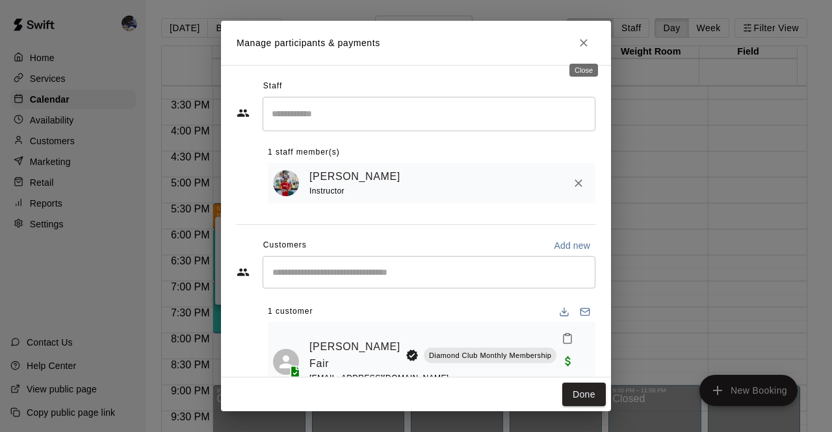
click at [582, 48] on icon "Close" at bounding box center [583, 42] width 13 height 13
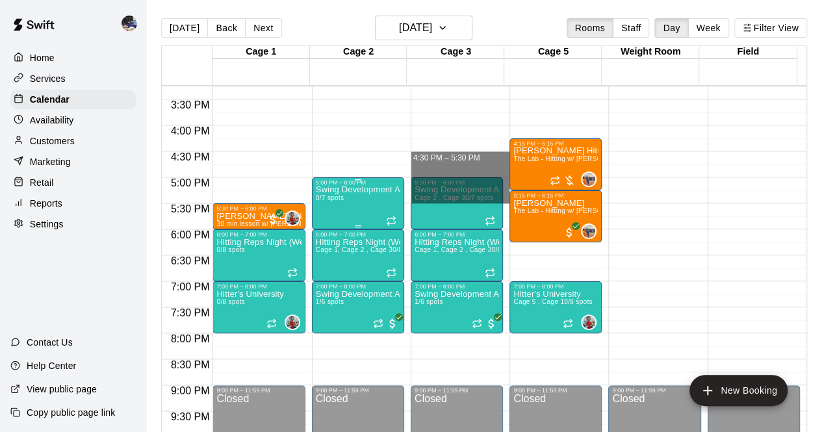
drag, startPoint x: 493, startPoint y: 144, endPoint x: 342, endPoint y: 209, distance: 163.9
click at [342, 209] on div "12:00 AM 12:30 AM 1:00 AM 1:30 AM 2:00 AM 2:30 AM 3:00 AM 3:30 AM 4:00 AM 4:30 …" at bounding box center [484, 266] width 645 height 362
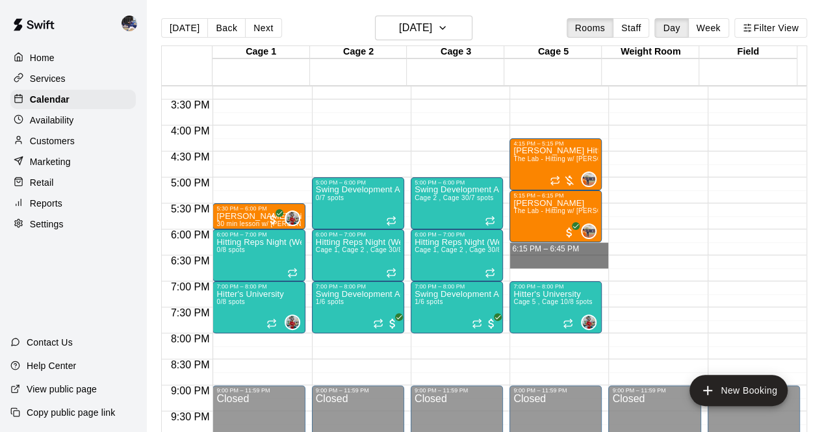
drag, startPoint x: 536, startPoint y: 245, endPoint x: 533, endPoint y: 256, distance: 11.4
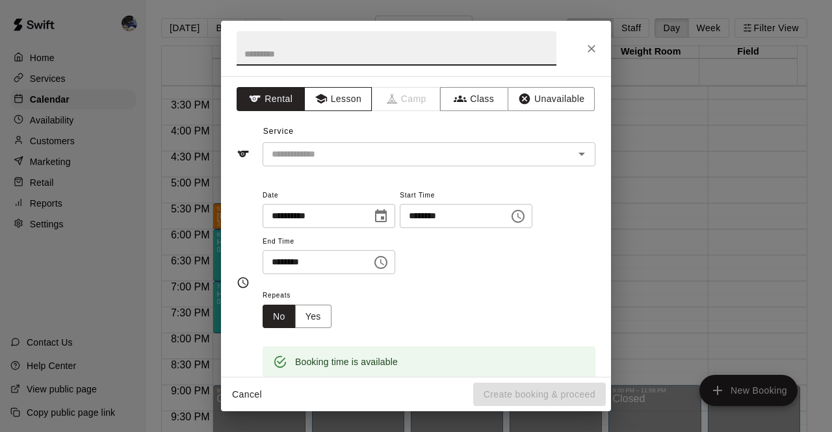
click at [328, 107] on button "Lesson" at bounding box center [338, 99] width 68 height 24
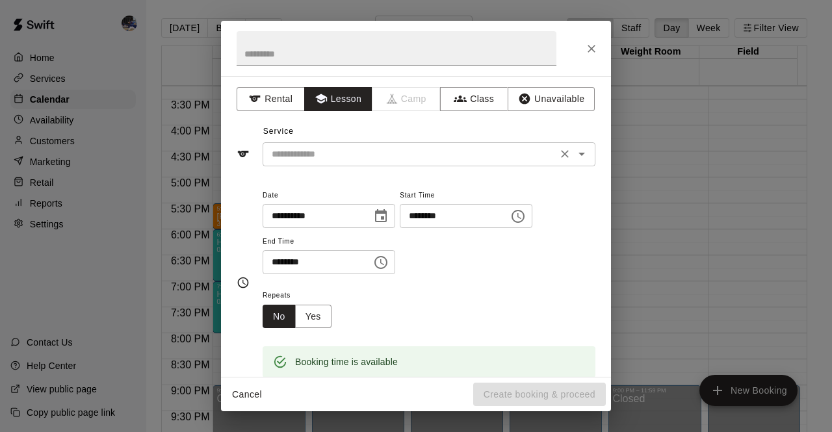
click at [331, 149] on input "text" at bounding box center [409, 154] width 287 height 16
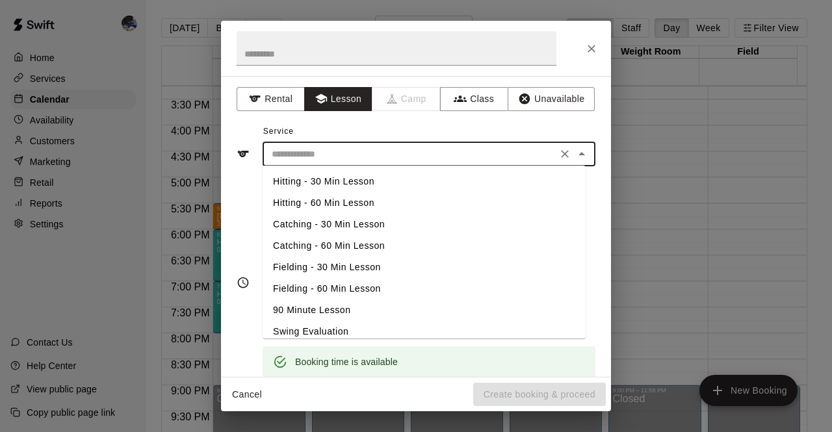
scroll to position [73, 0]
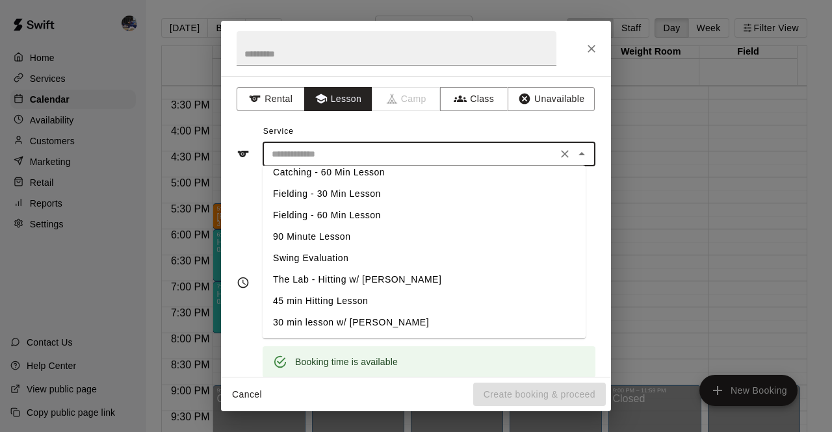
click at [352, 323] on li "30 min lesson w/ [PERSON_NAME]" at bounding box center [424, 322] width 323 height 21
type input "**********"
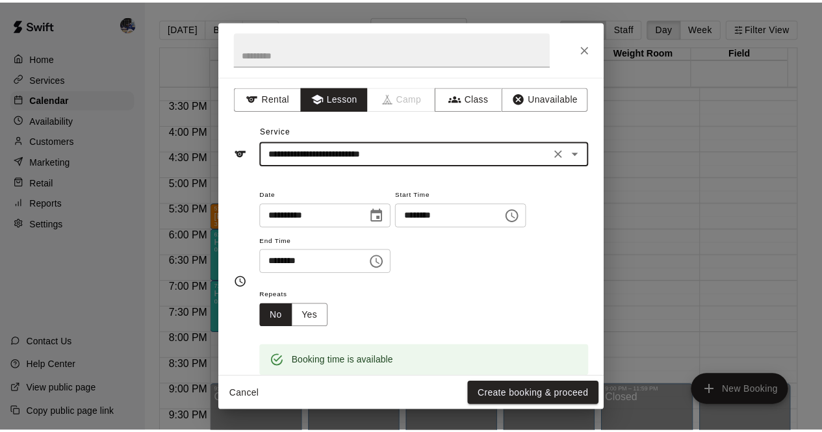
scroll to position [0, 0]
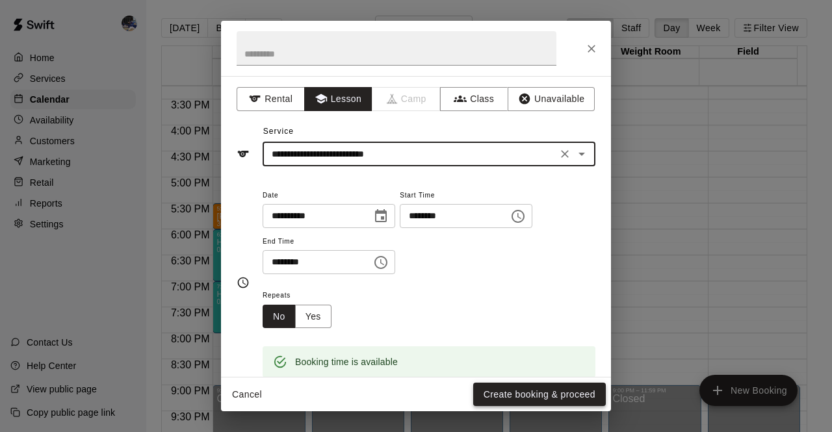
click at [531, 397] on button "Create booking & proceed" at bounding box center [539, 395] width 133 height 24
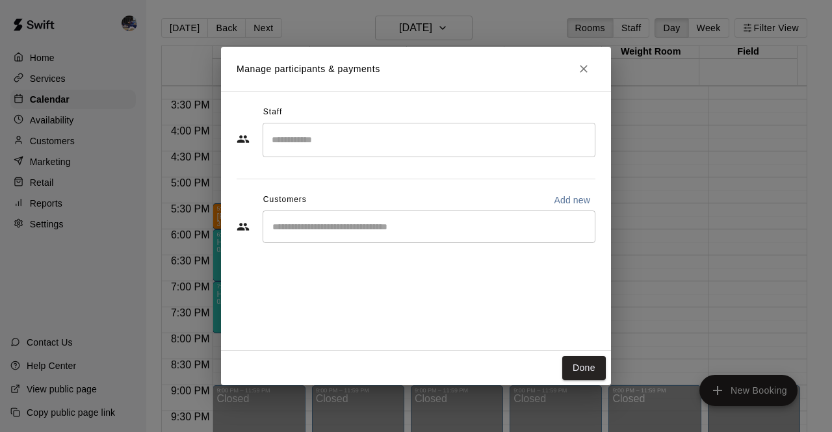
click at [363, 154] on div "​" at bounding box center [429, 140] width 333 height 34
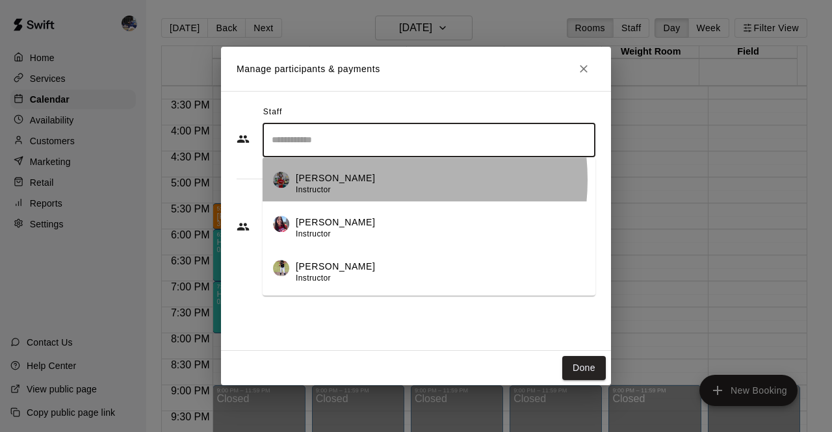
click at [355, 179] on div "Kylie Chung Instructor" at bounding box center [440, 184] width 289 height 25
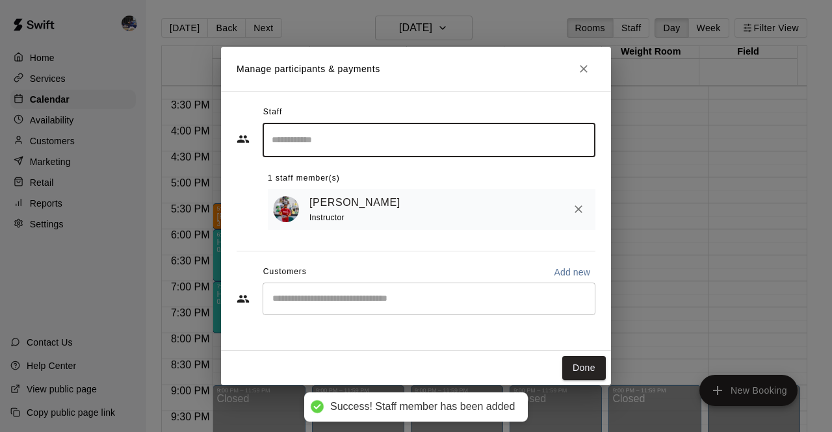
click at [357, 294] on input "Start typing to search customers..." at bounding box center [428, 298] width 321 height 13
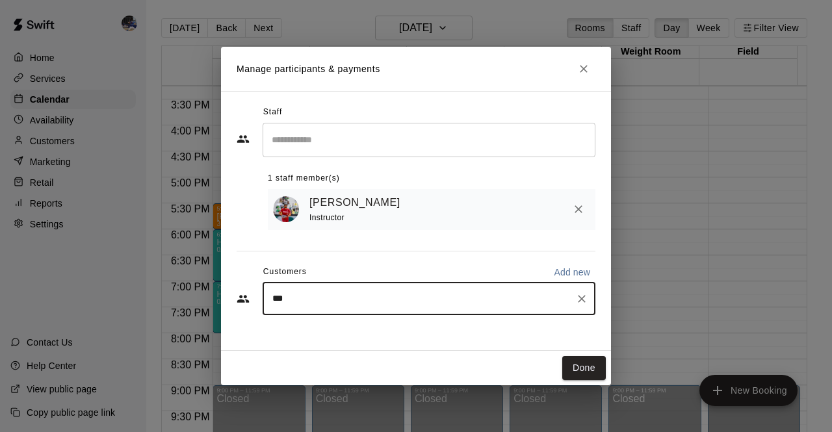
type input "****"
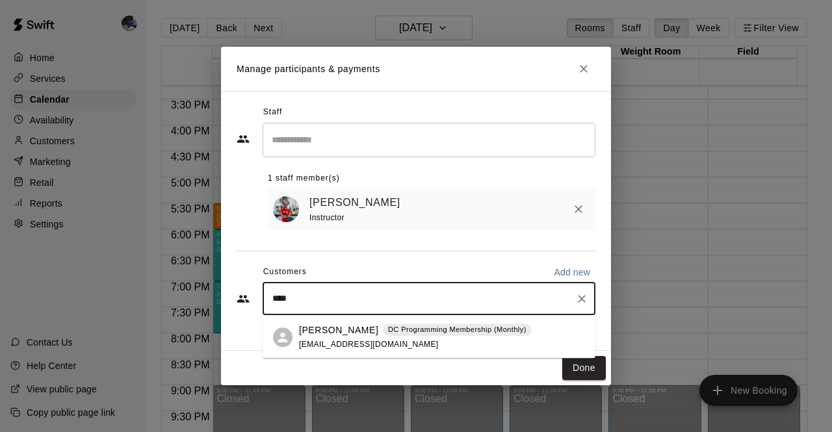
click at [354, 326] on p "[PERSON_NAME]" at bounding box center [338, 331] width 79 height 14
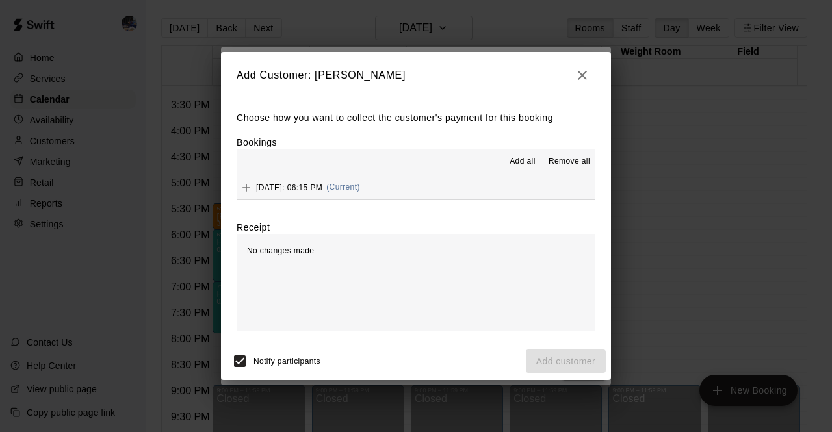
click at [360, 186] on span "(Current)" at bounding box center [343, 187] width 34 height 9
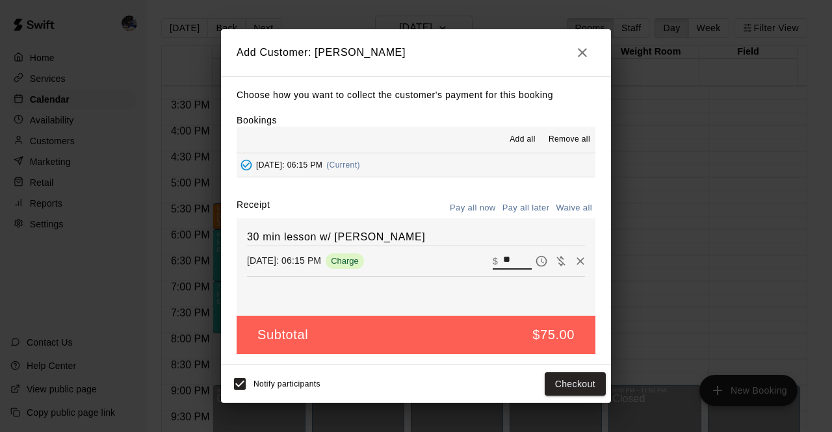
click at [503, 259] on input "**" at bounding box center [517, 261] width 29 height 17
type input "**"
click at [569, 387] on button "Checkout" at bounding box center [575, 384] width 61 height 24
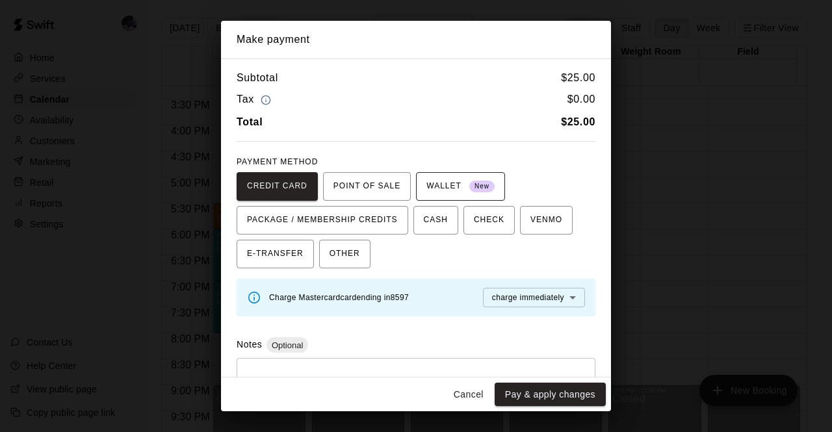
click at [454, 188] on span "WALLET New" at bounding box center [460, 186] width 68 height 21
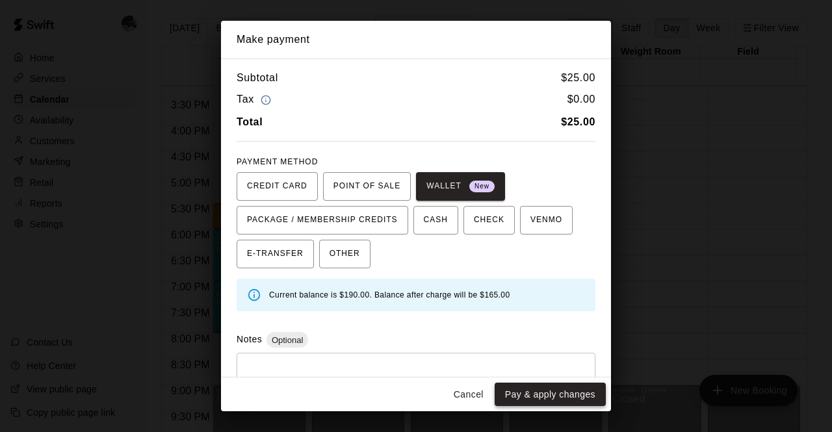
click at [532, 396] on button "Pay & apply changes" at bounding box center [550, 395] width 111 height 24
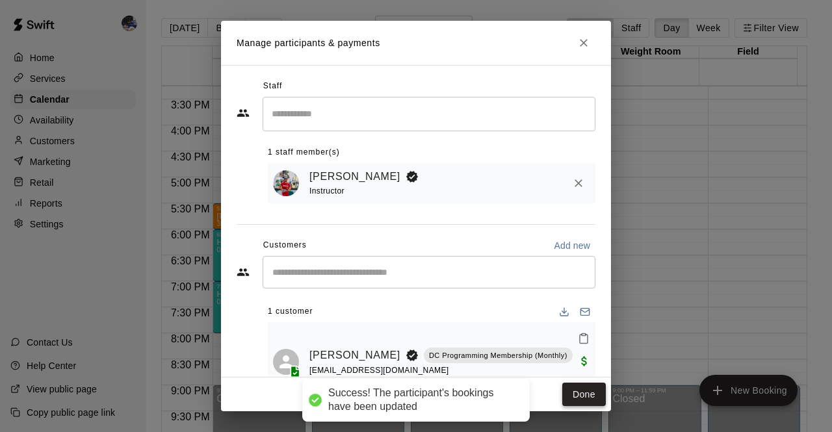
click at [582, 391] on button "Done" at bounding box center [584, 395] width 44 height 24
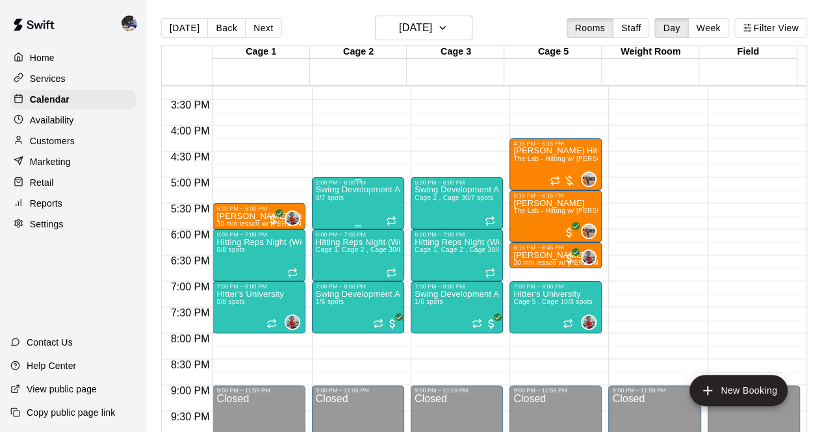
click at [348, 201] on div "Swing Development Academy 12U/14U 0/7 spots" at bounding box center [358, 402] width 84 height 432
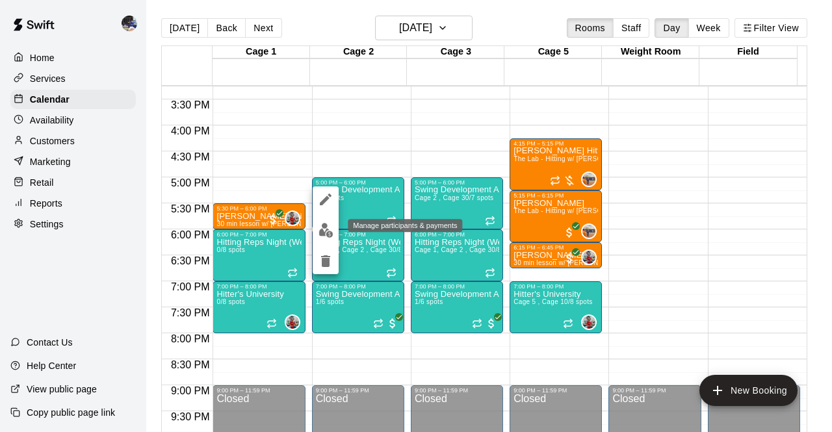
click at [330, 227] on img "edit" at bounding box center [325, 230] width 15 height 15
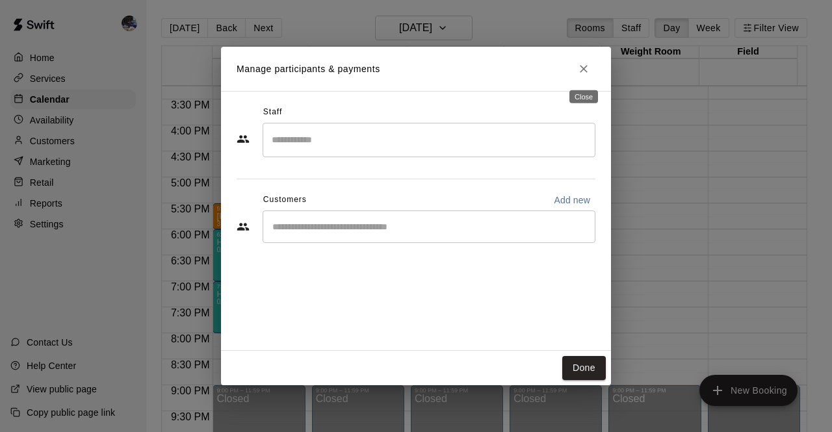
click at [589, 70] on icon "Close" at bounding box center [583, 68] width 13 height 13
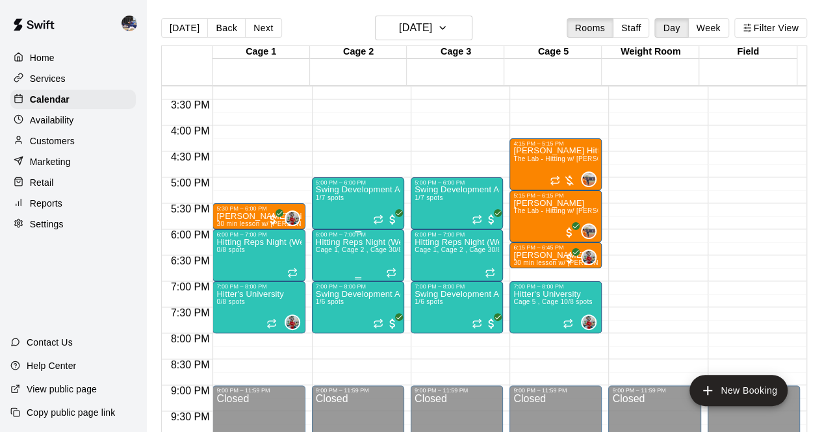
click at [353, 253] on span "Cage 1, Cage 2 , Cage 3" at bounding box center [354, 249] width 77 height 7
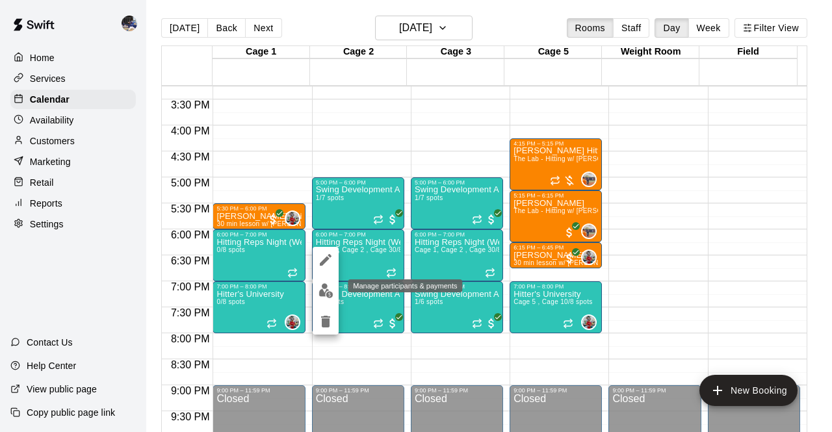
click at [325, 294] on img "edit" at bounding box center [325, 290] width 15 height 15
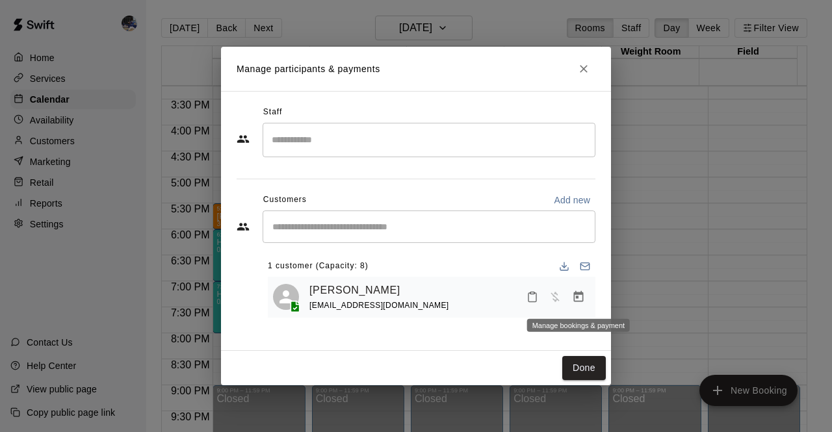
click at [573, 298] on icon "Manage bookings & payment" at bounding box center [578, 297] width 13 height 13
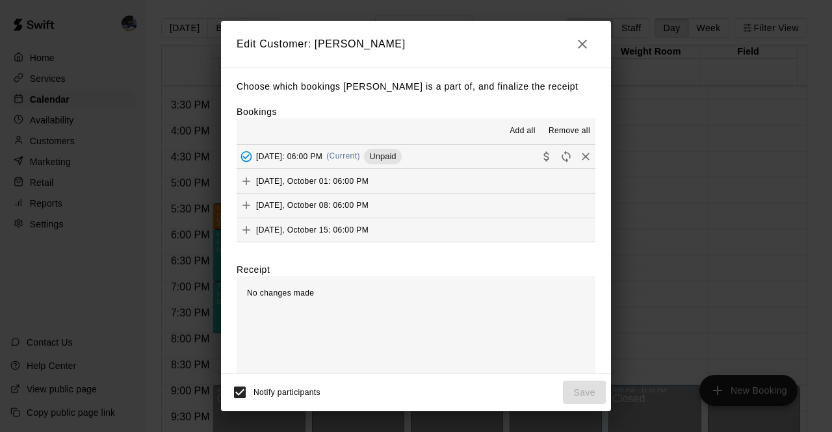
click at [402, 163] on div "Wednesday, September 24: 06:00 PM (Current) Unpaid" at bounding box center [319, 156] width 165 height 19
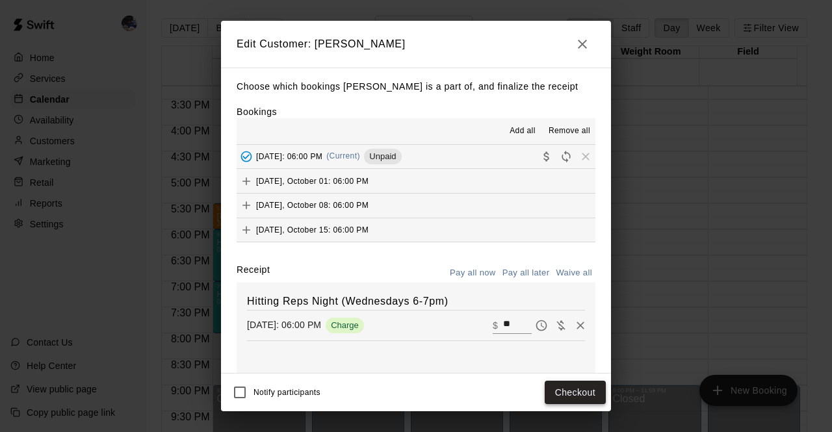
click at [584, 392] on button "Checkout" at bounding box center [575, 393] width 61 height 24
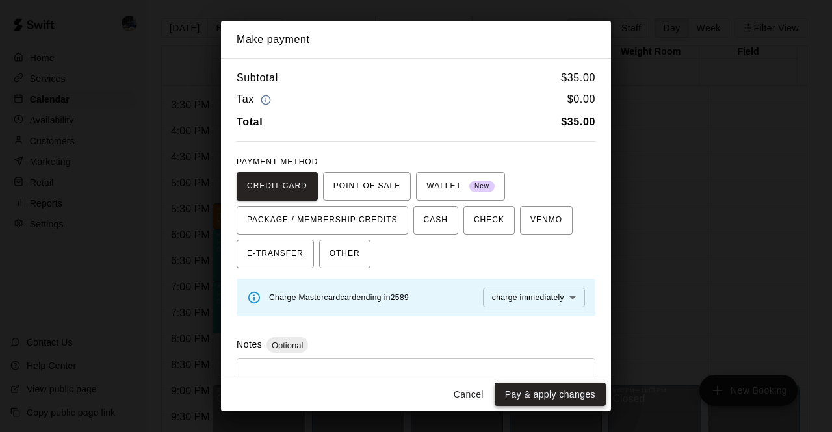
click at [561, 391] on button "Pay & apply changes" at bounding box center [550, 395] width 111 height 24
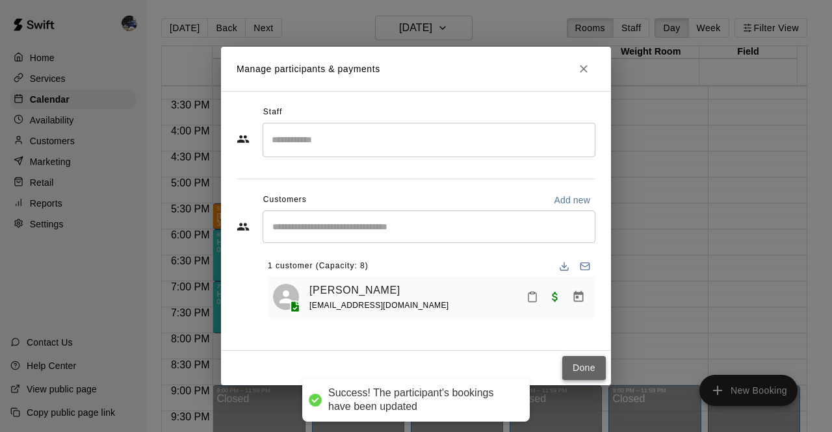
click at [582, 365] on button "Done" at bounding box center [584, 368] width 44 height 24
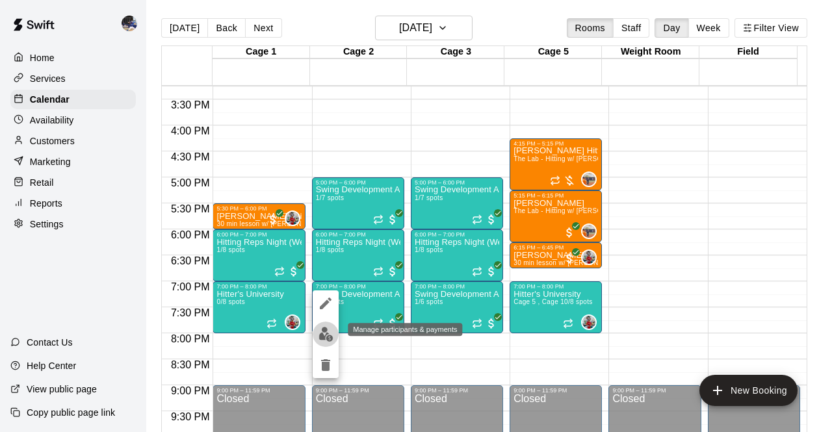
click at [324, 333] on img "edit" at bounding box center [325, 334] width 15 height 15
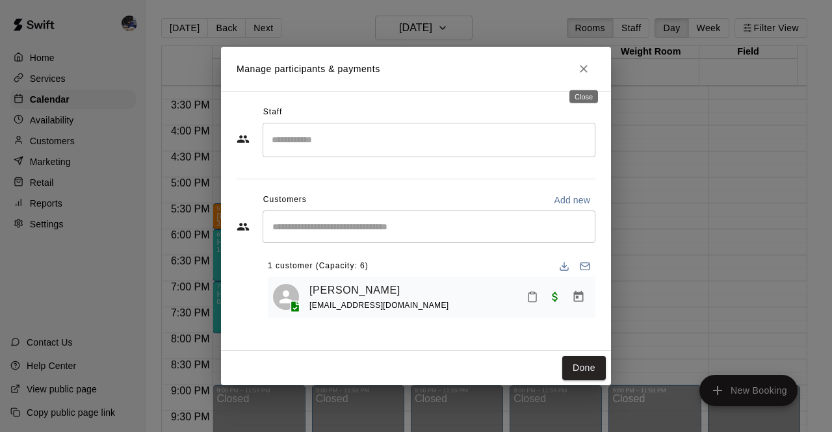
click at [582, 70] on icon "Close" at bounding box center [584, 69] width 8 height 8
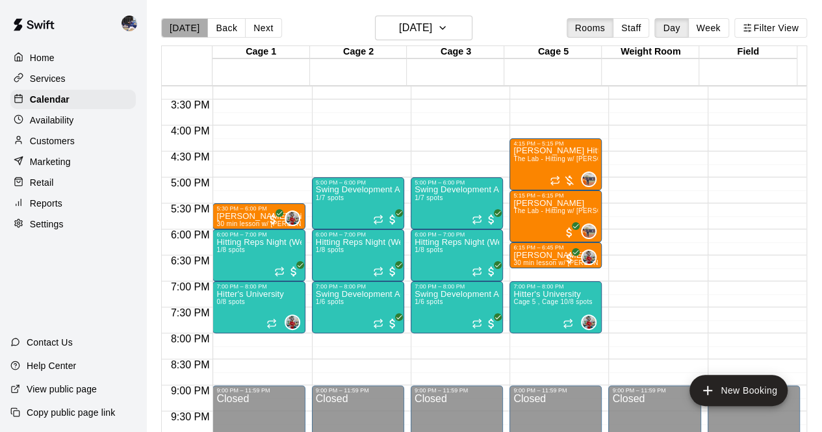
click at [187, 25] on button "[DATE]" at bounding box center [184, 27] width 47 height 19
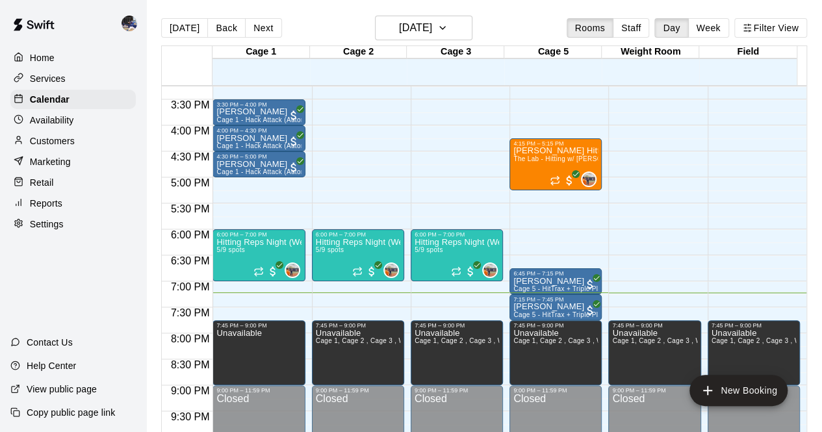
scroll to position [886, 0]
